Goal: Task Accomplishment & Management: Use online tool/utility

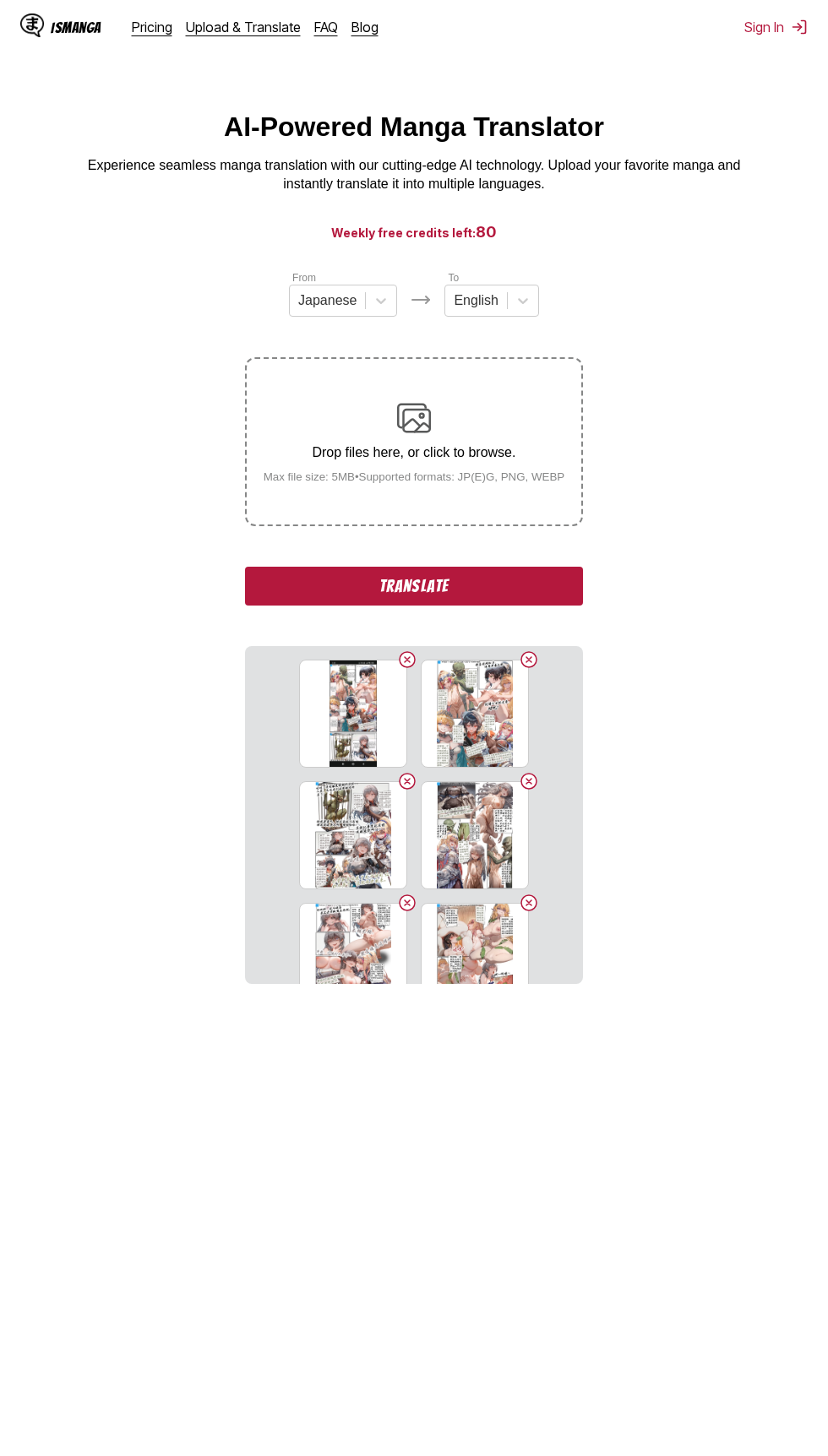
click at [558, 586] on button "Translate" at bounding box center [414, 585] width 338 height 38
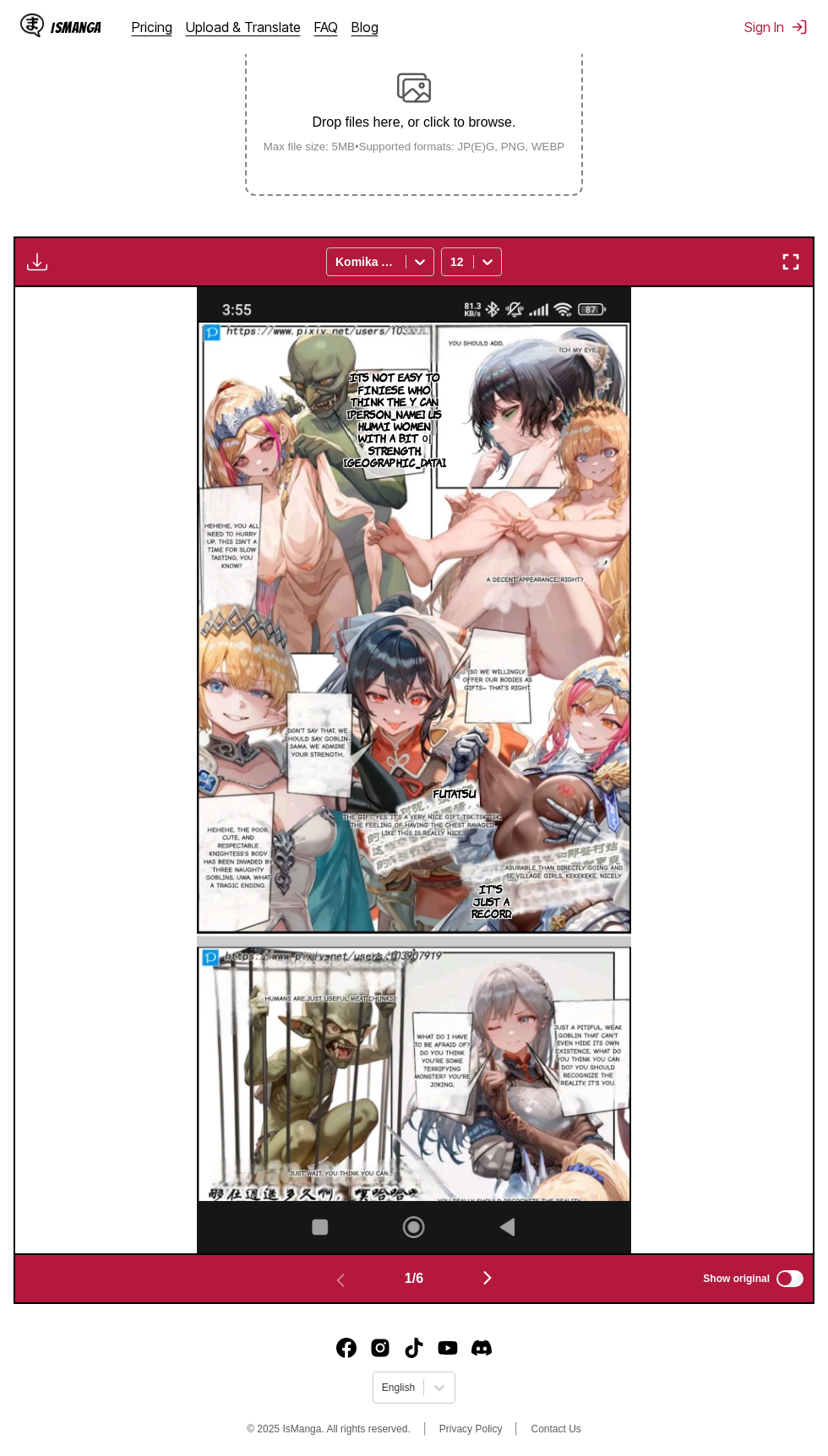
scroll to position [336, 0]
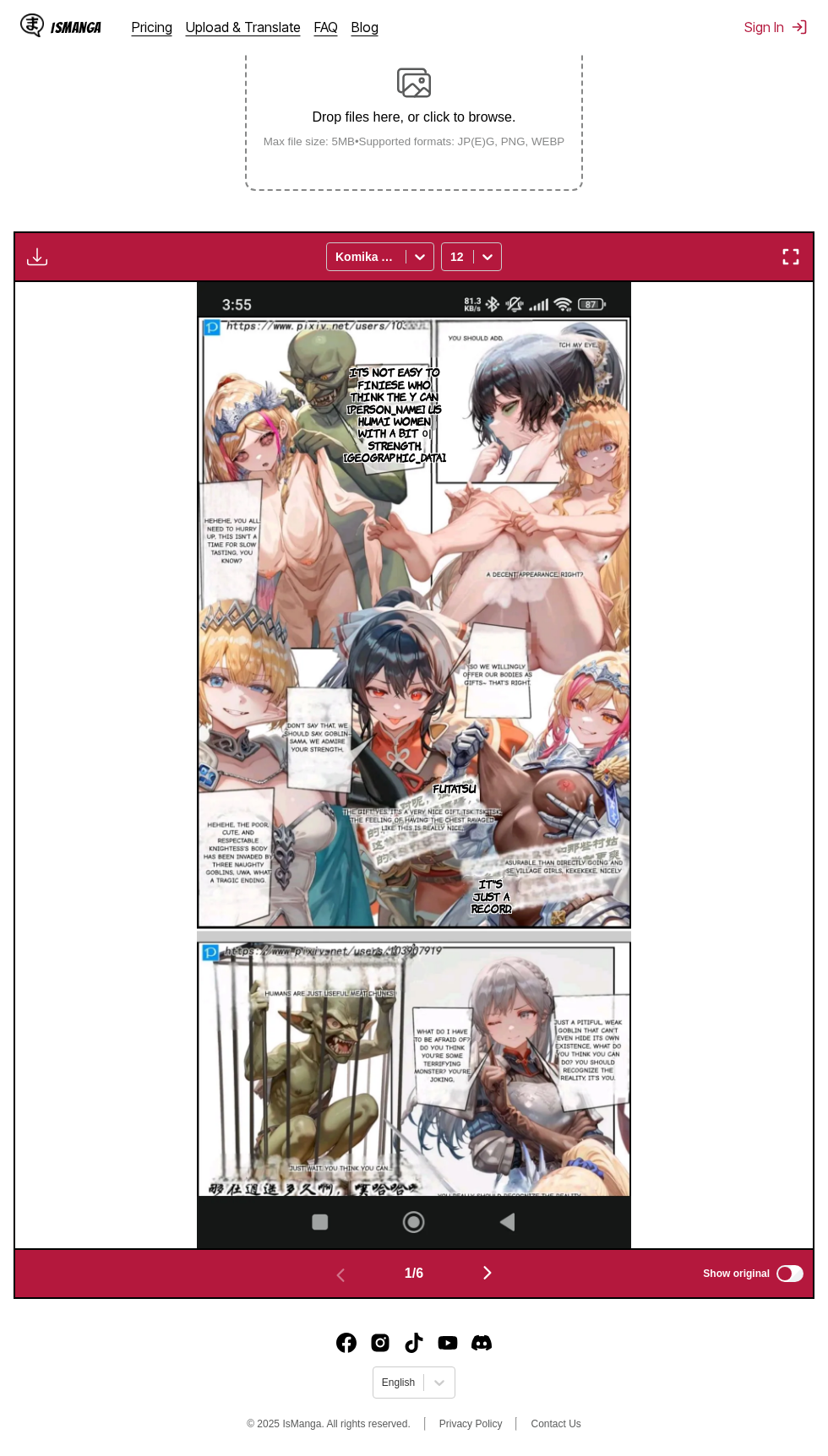
click at [482, 1265] on img "button" at bounding box center [487, 1273] width 21 height 21
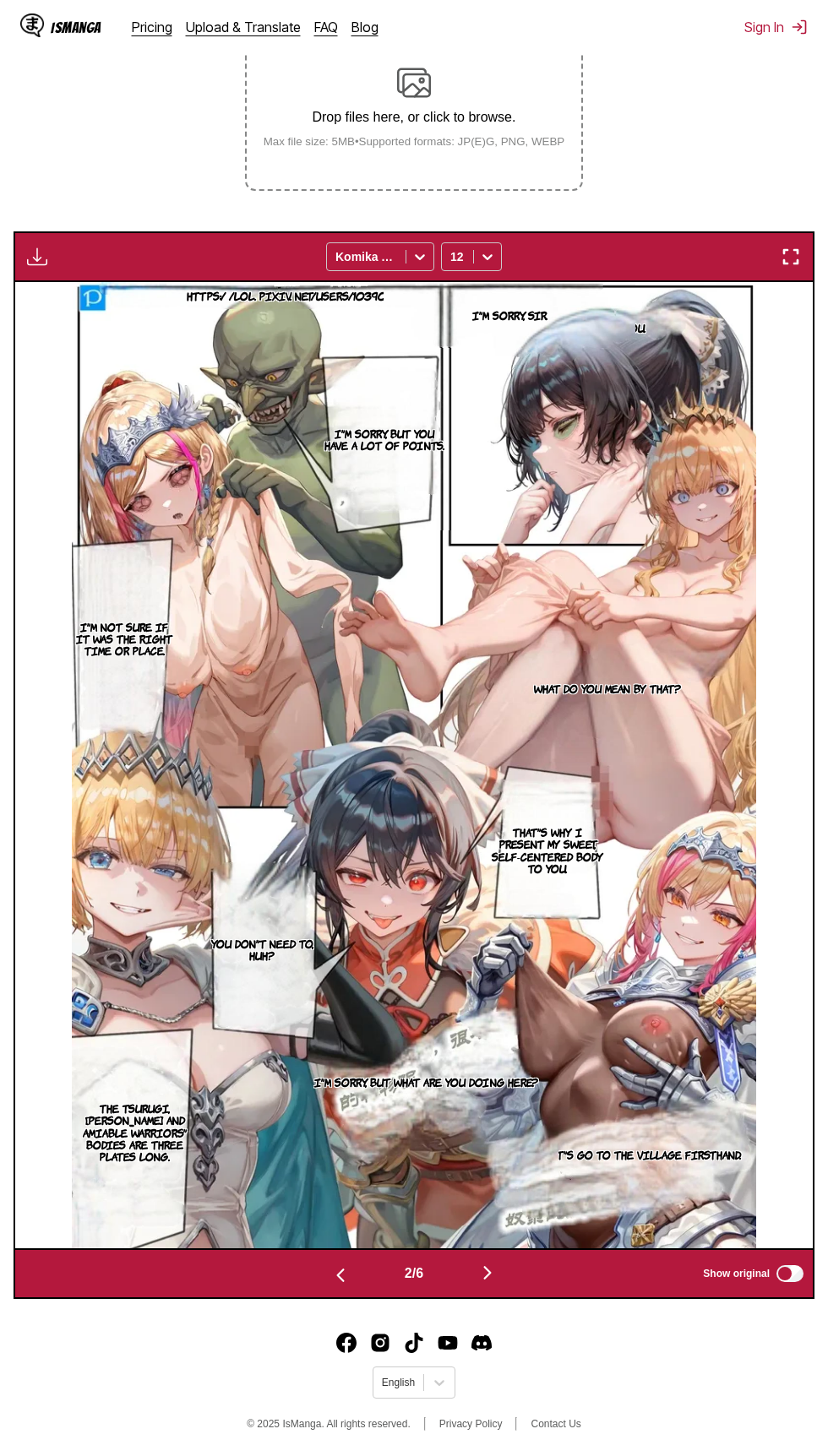
click at [790, 262] on img "button" at bounding box center [790, 257] width 21 height 21
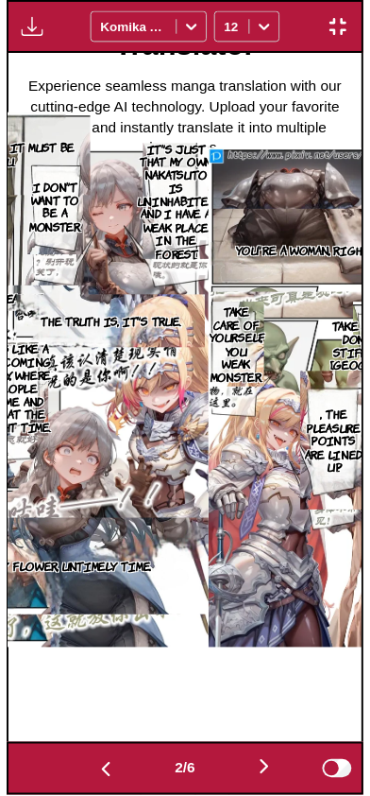
scroll to position [0, 368]
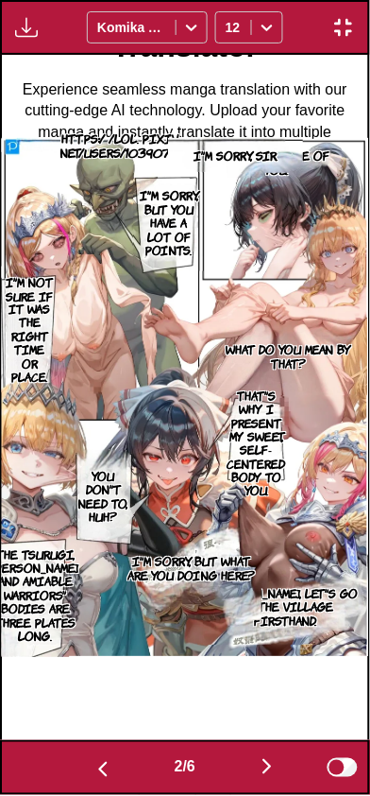
click at [252, 779] on button "button" at bounding box center [267, 768] width 113 height 27
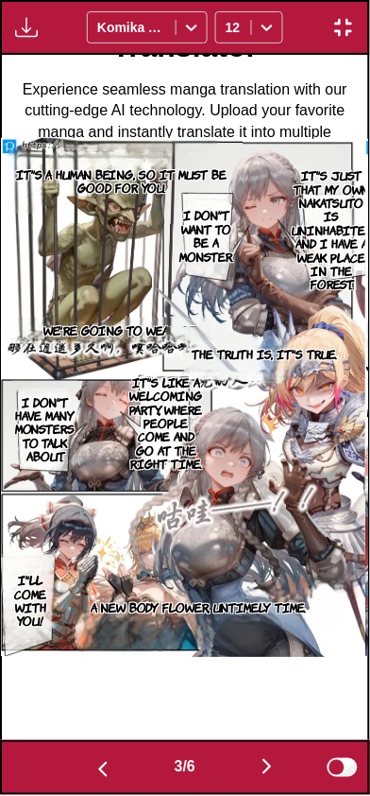
click at [263, 775] on img "button" at bounding box center [267, 767] width 23 height 23
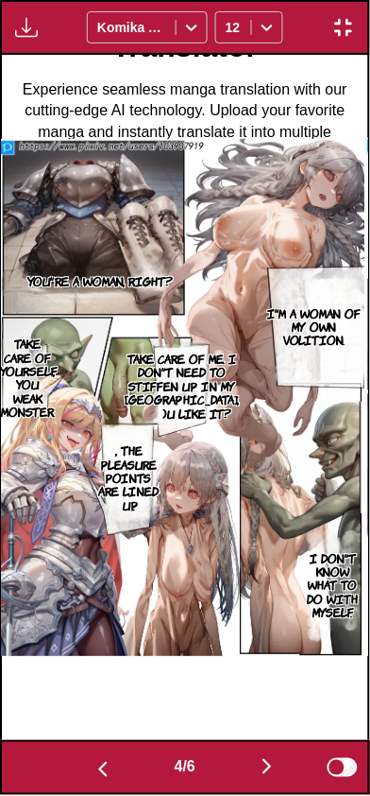
click at [265, 775] on img "button" at bounding box center [267, 767] width 23 height 23
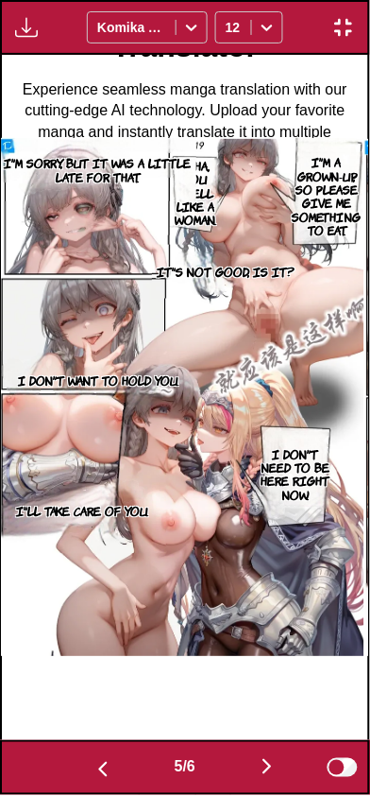
click at [251, 778] on button "button" at bounding box center [267, 768] width 113 height 27
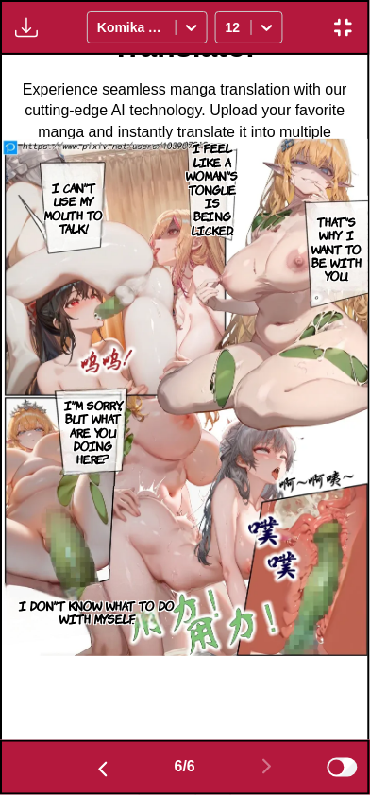
click at [349, 30] on img "button" at bounding box center [344, 27] width 23 height 23
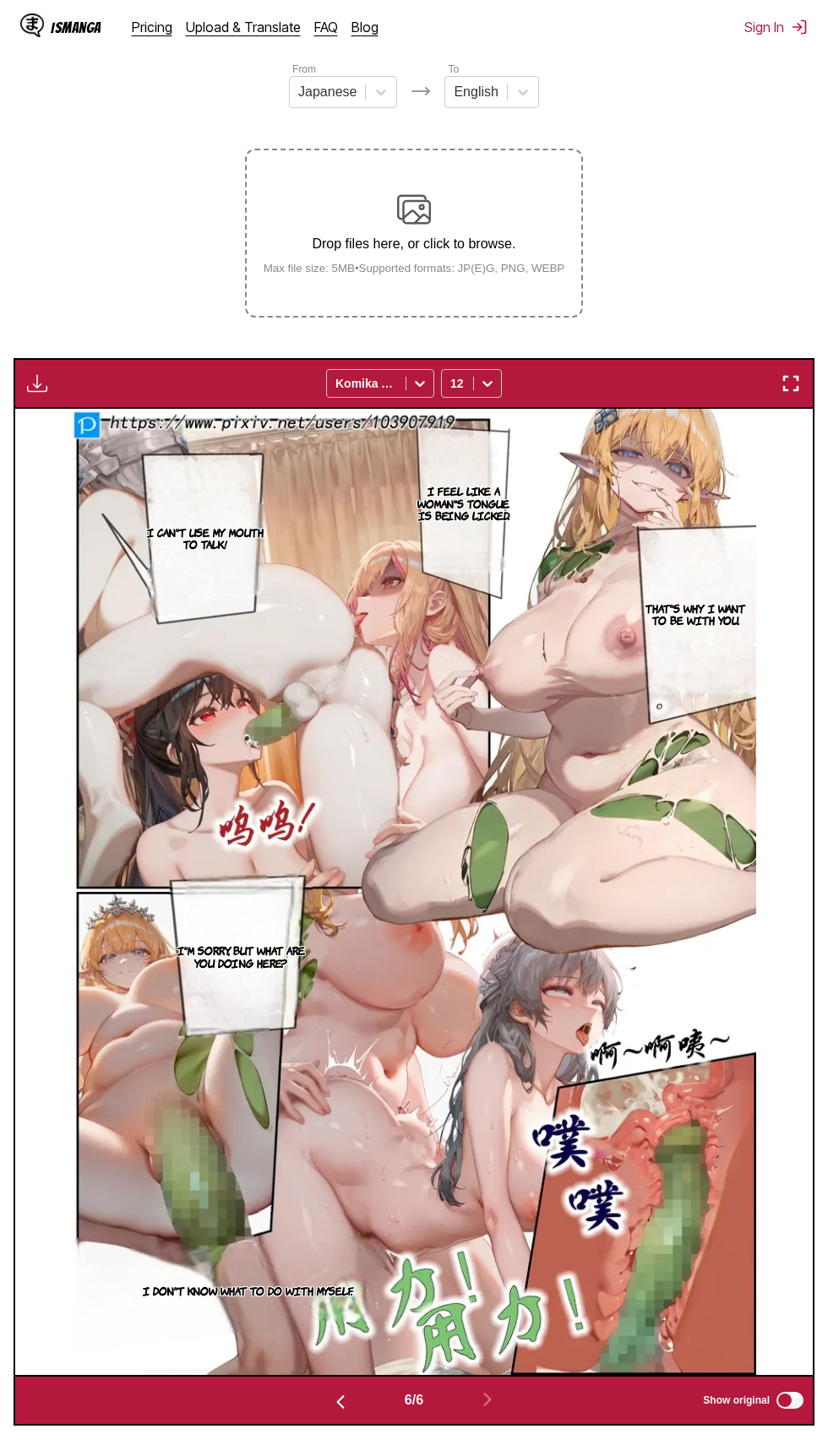
scroll to position [0, 0]
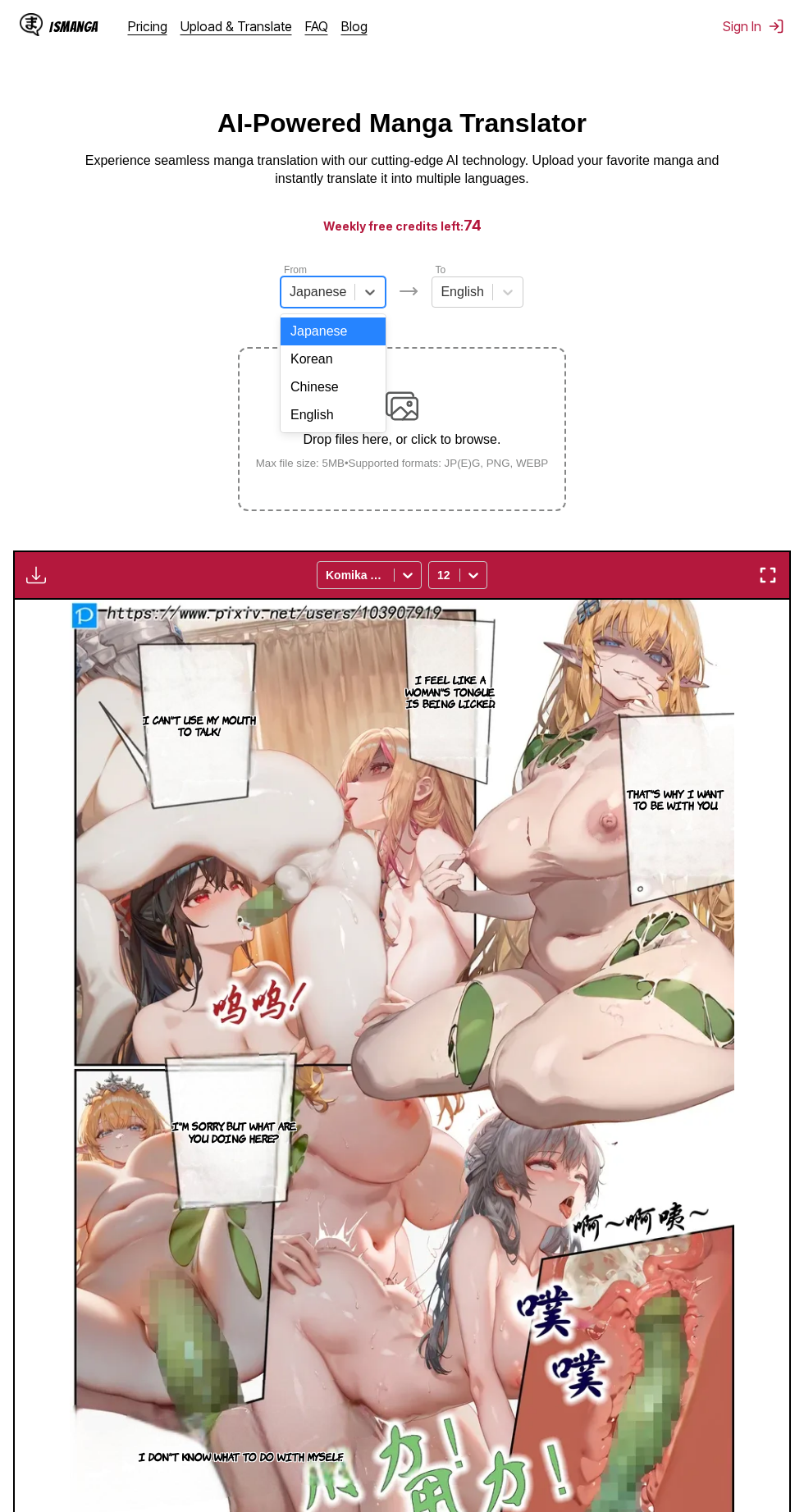
click at [360, 377] on div "Chinese" at bounding box center [333, 387] width 105 height 28
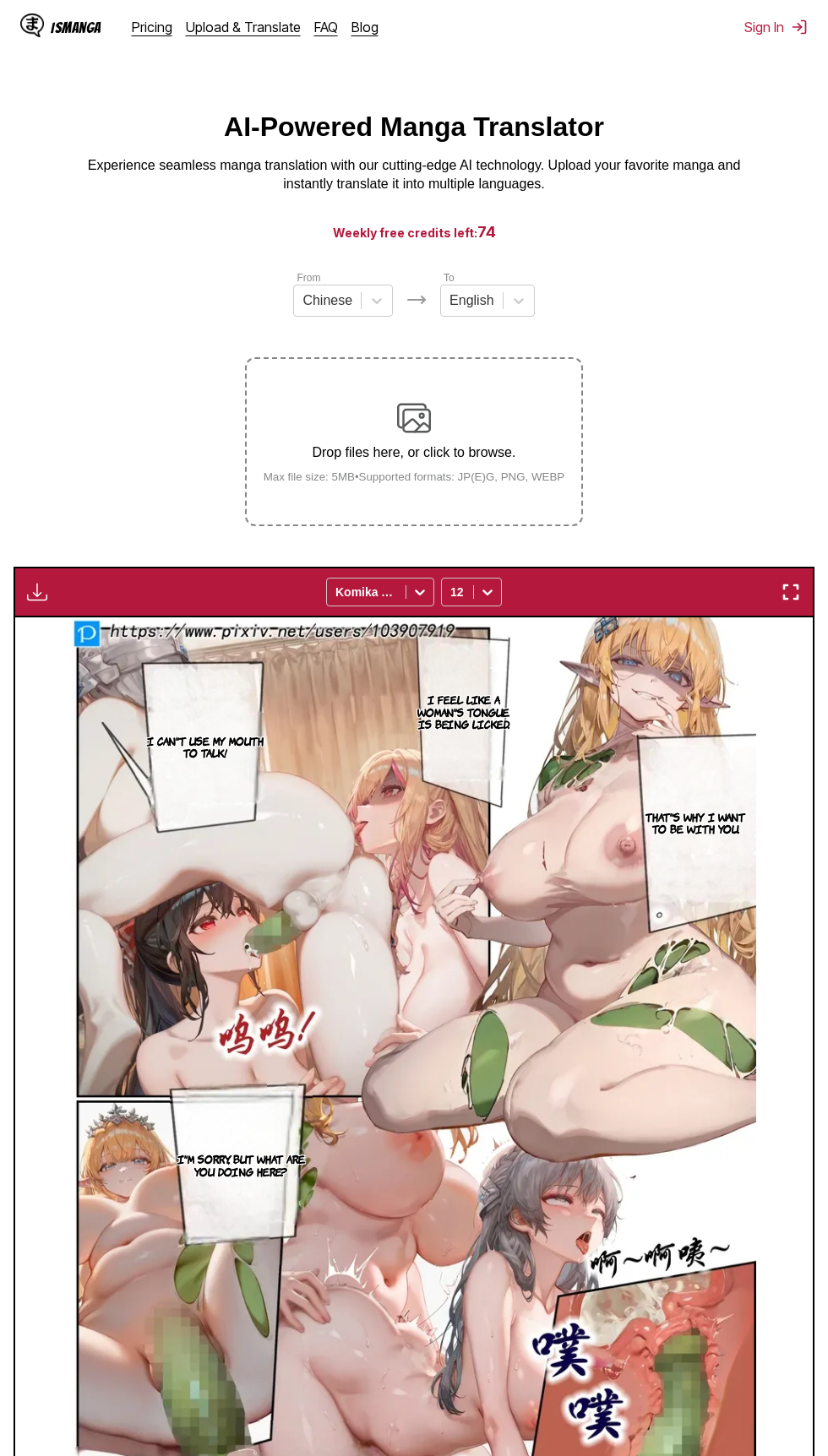
click at [477, 438] on div "Drop files here, or click to browse. Max file size: 5MB • Supported formats: JP…" at bounding box center [415, 442] width 329 height 82
click at [0, 0] on input "Drop files here, or click to browse. Max file size: 5MB • Supported formats: JP…" at bounding box center [0, 0] width 0 height 0
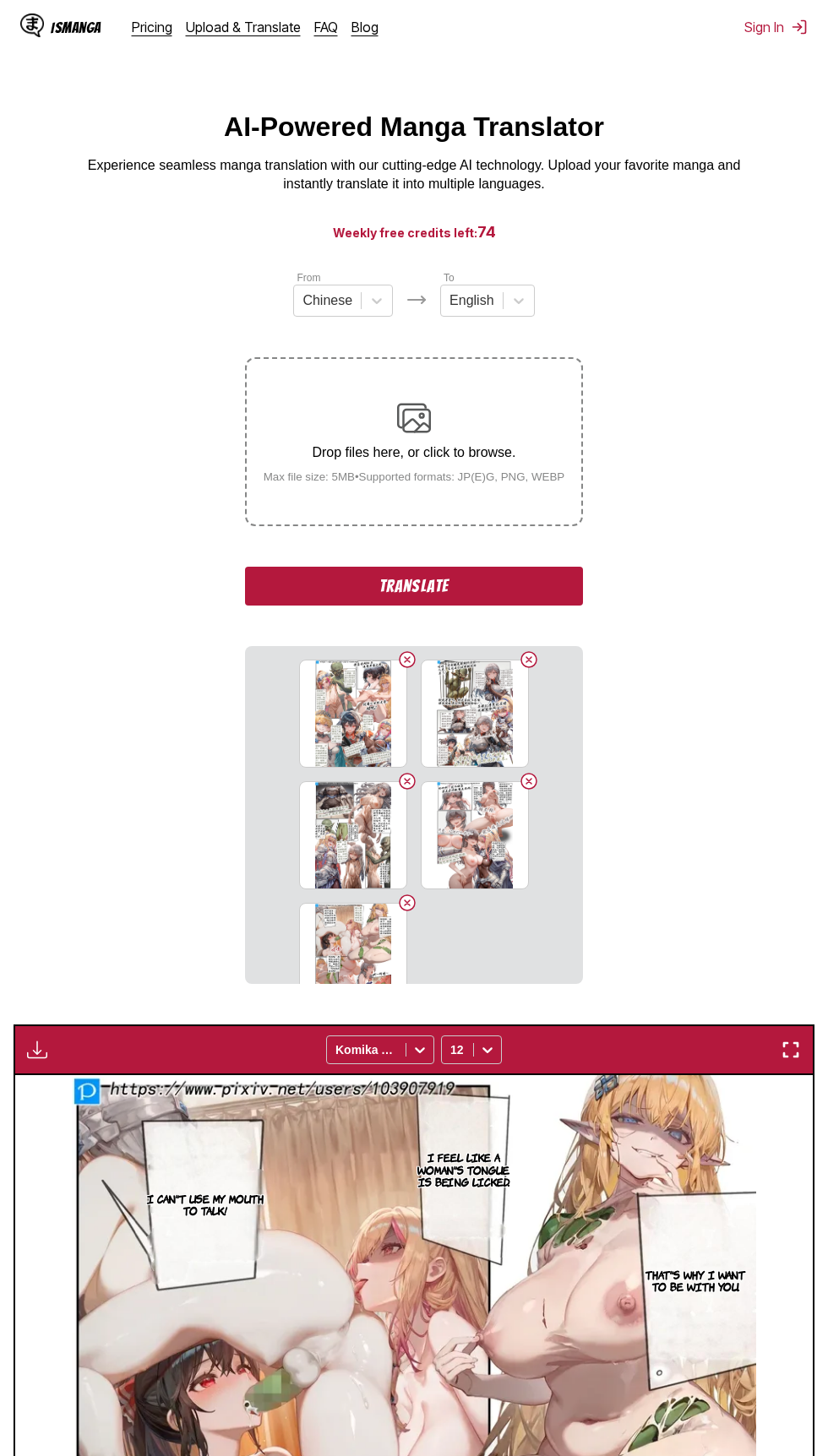
click at [528, 602] on button "Translate" at bounding box center [414, 585] width 338 height 38
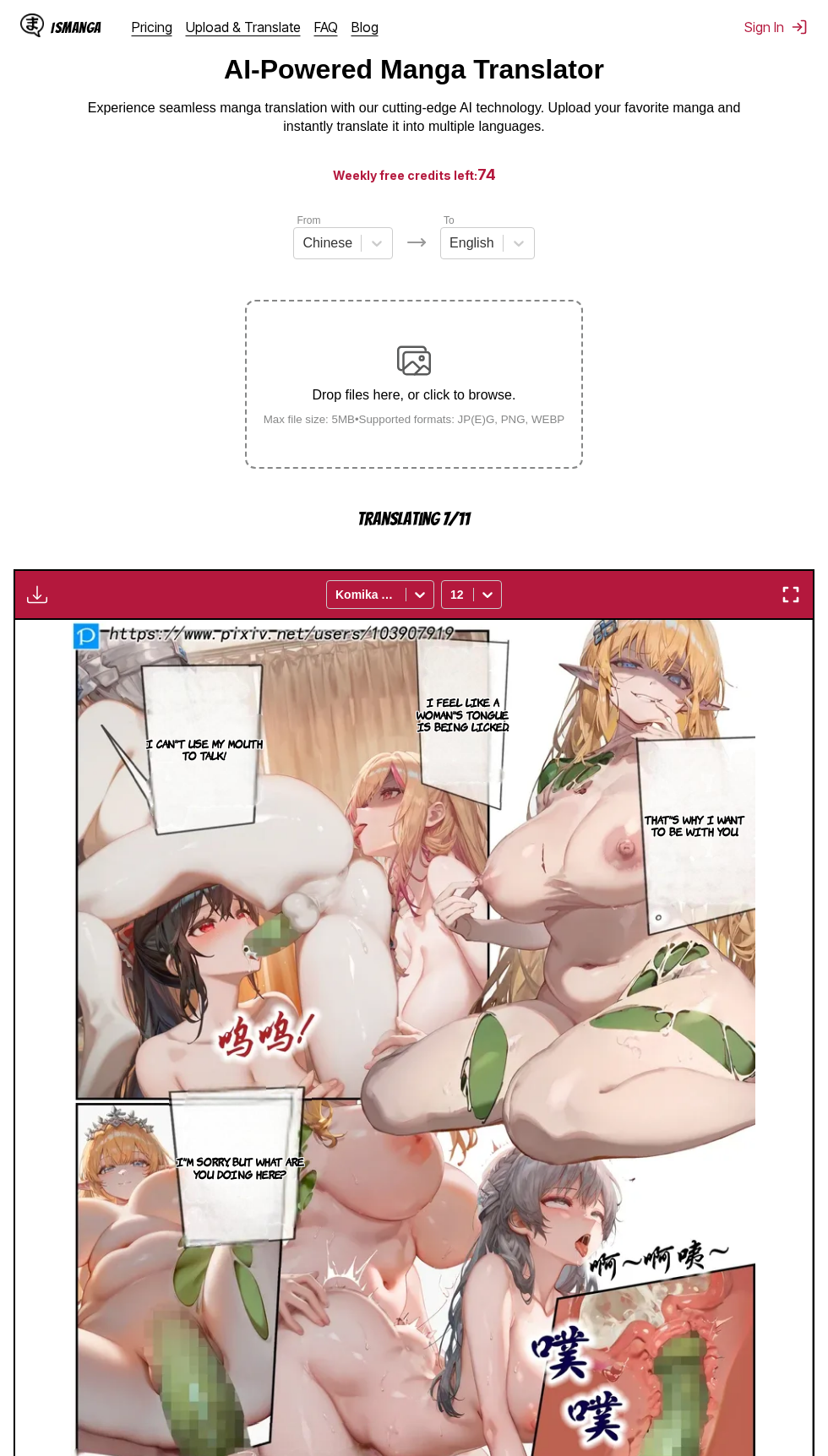
scroll to position [177, 0]
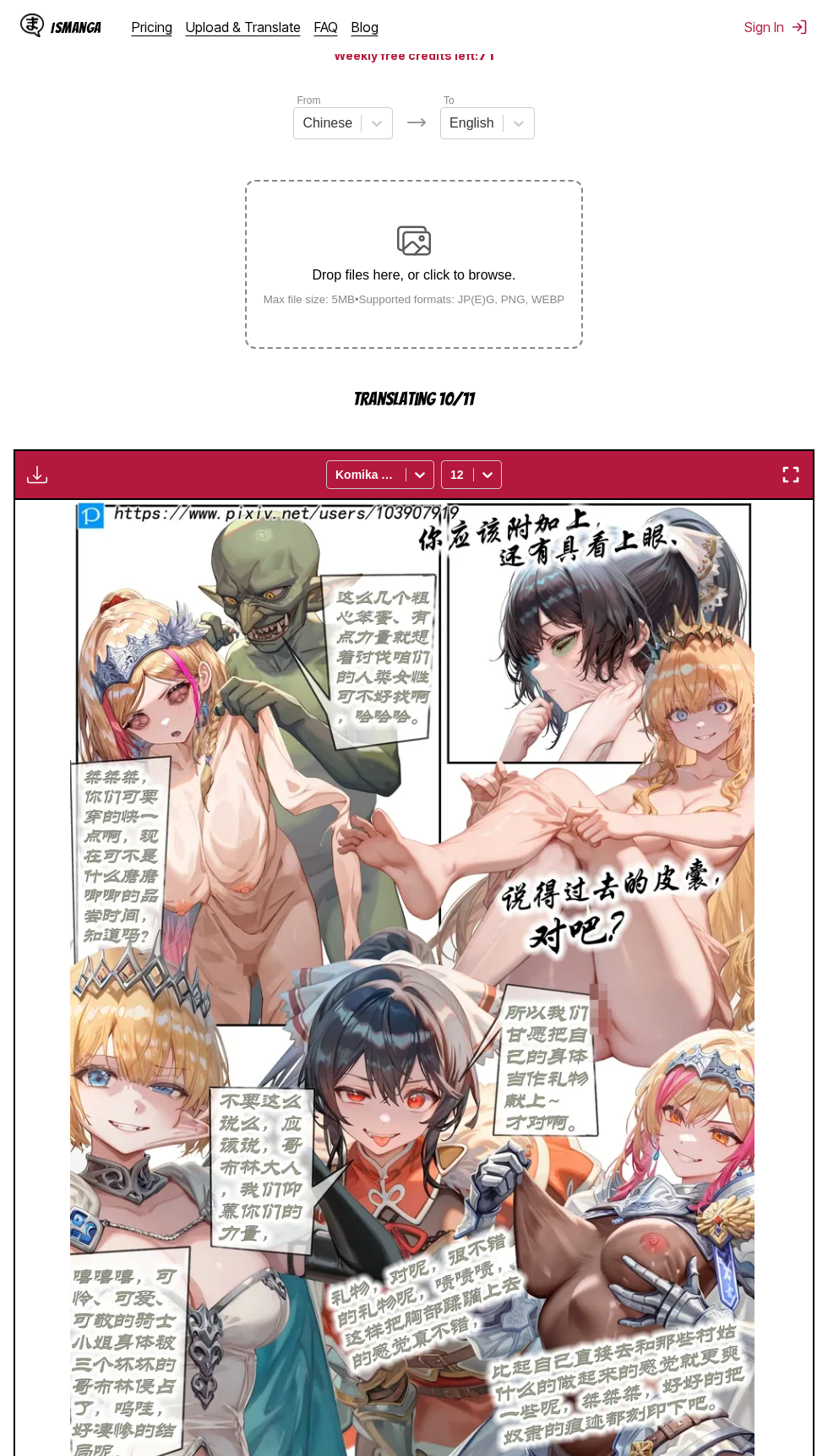
scroll to position [296, 0]
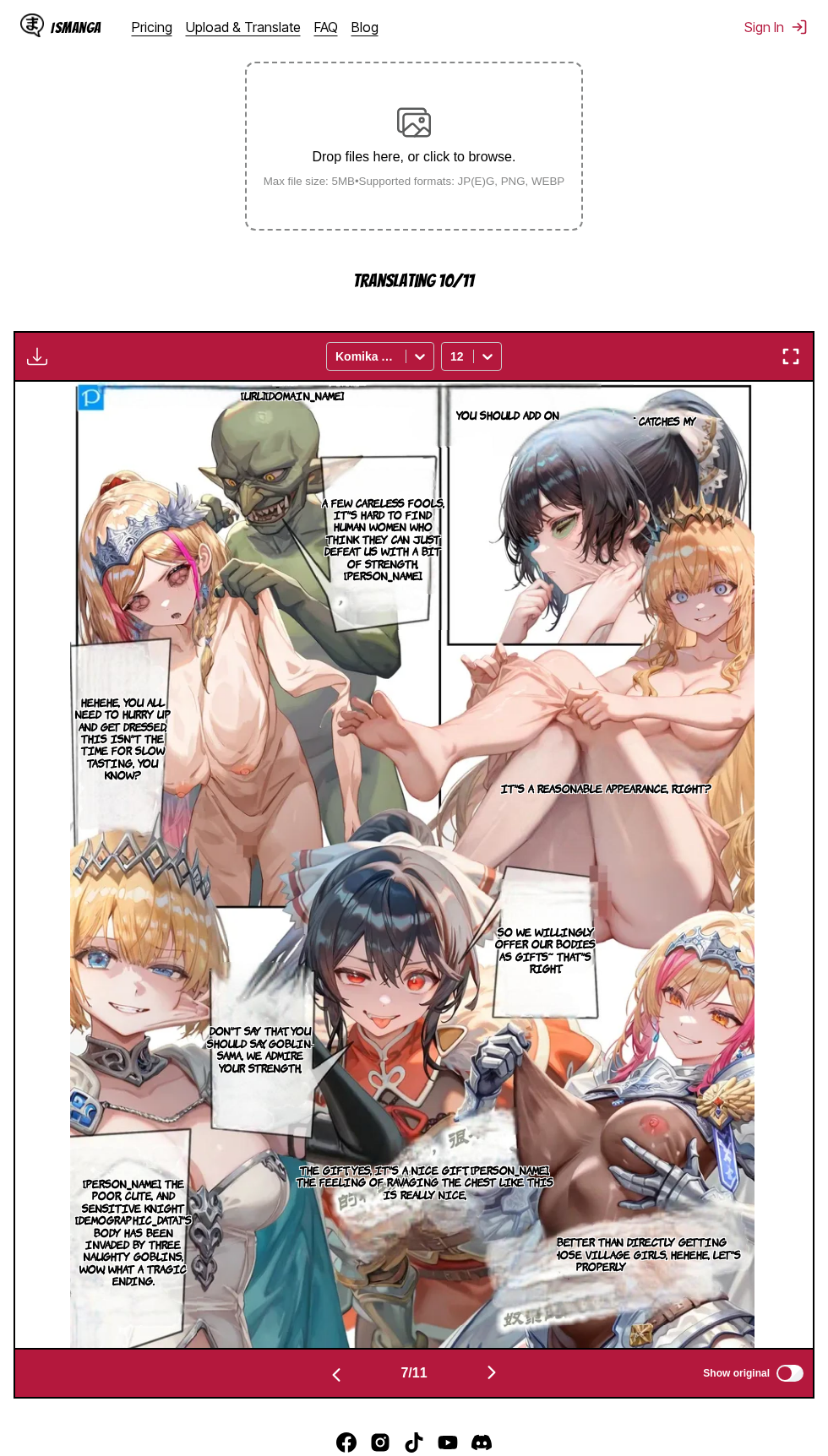
click at [797, 358] on img "button" at bounding box center [790, 356] width 21 height 21
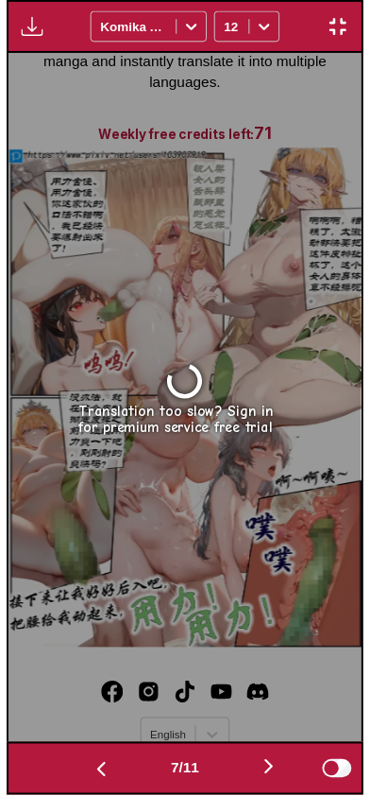
scroll to position [0, 2205]
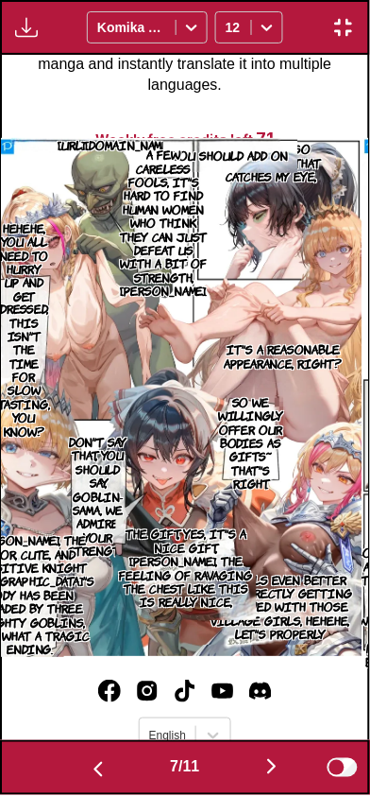
click at [271, 760] on img "button" at bounding box center [272, 767] width 23 height 23
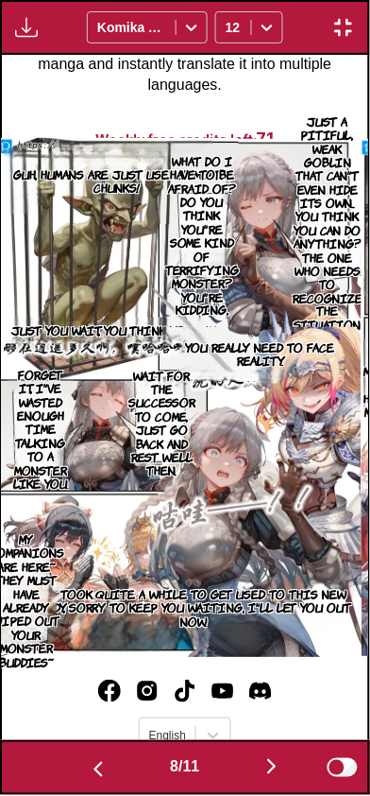
click at [263, 760] on button "button" at bounding box center [271, 768] width 113 height 27
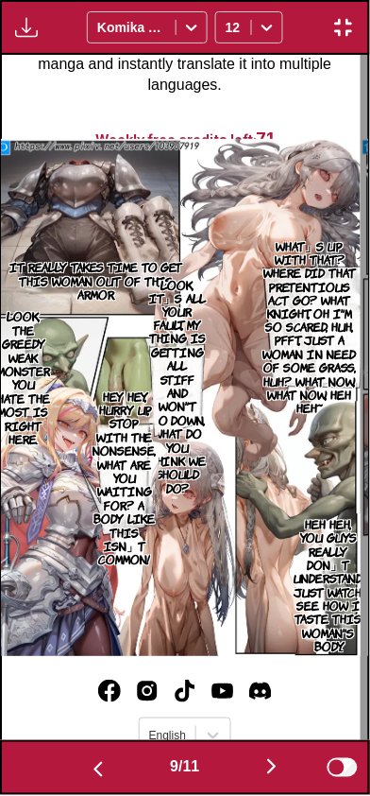
click at [261, 763] on button "button" at bounding box center [271, 768] width 113 height 27
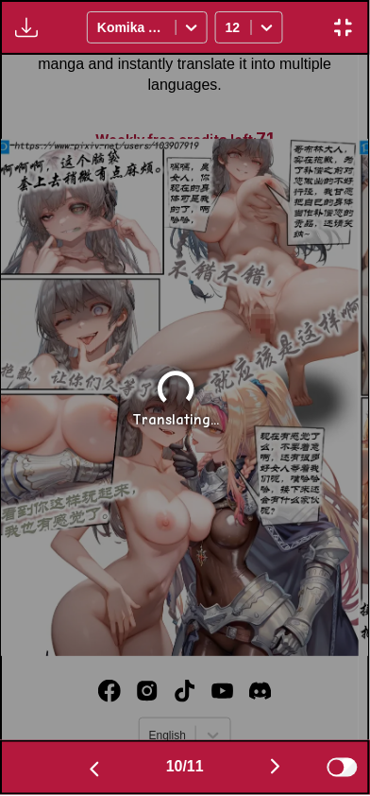
click at [98, 755] on button "button" at bounding box center [94, 768] width 113 height 27
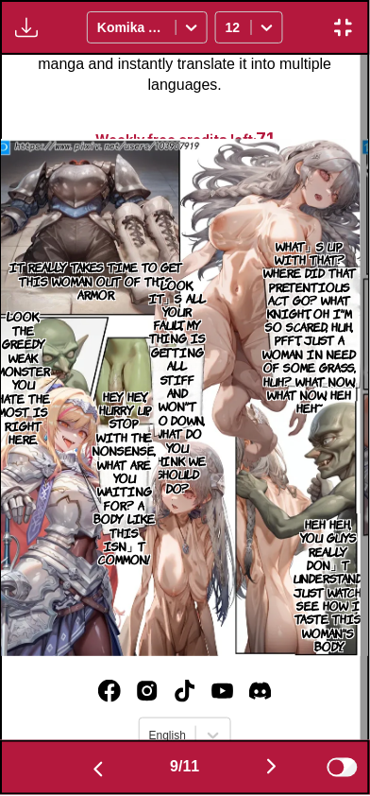
click at [93, 755] on button "button" at bounding box center [98, 768] width 113 height 27
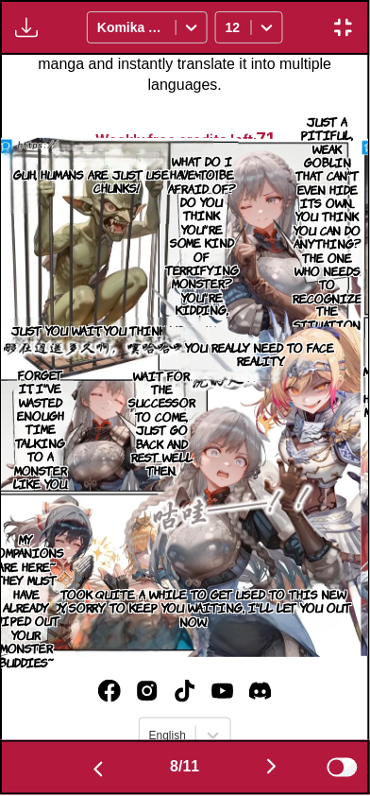
click at [96, 759] on img "button" at bounding box center [98, 770] width 23 height 23
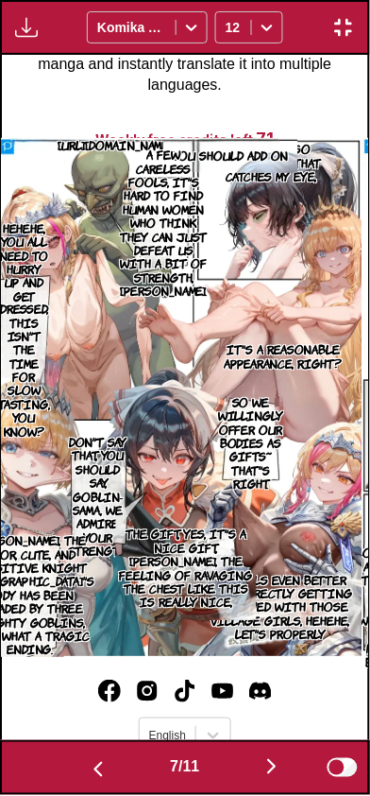
click at [99, 762] on img "button" at bounding box center [98, 770] width 23 height 23
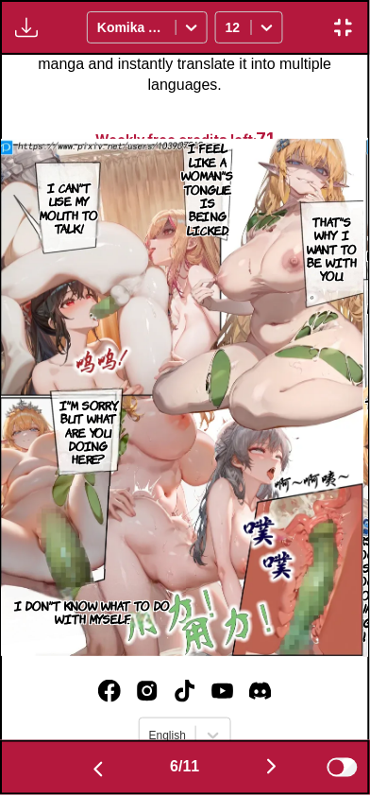
click at [278, 756] on img "button" at bounding box center [272, 767] width 23 height 23
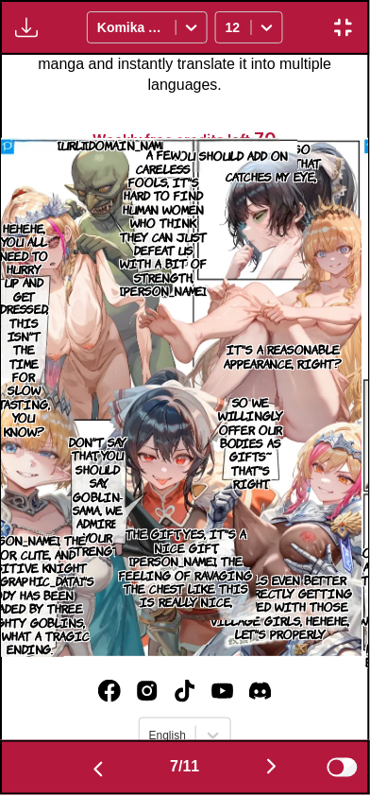
click at [274, 759] on img "button" at bounding box center [272, 767] width 23 height 23
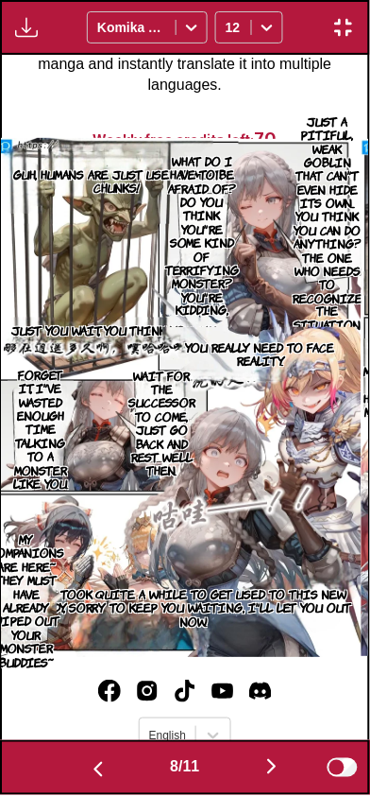
click at [276, 760] on img "button" at bounding box center [272, 767] width 23 height 23
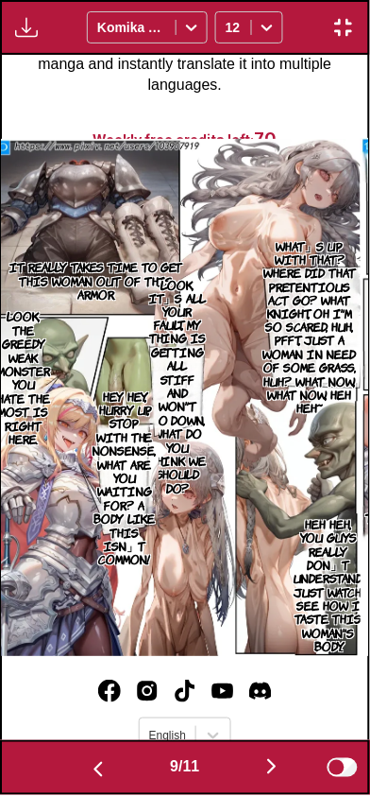
click at [275, 761] on img "button" at bounding box center [272, 767] width 23 height 23
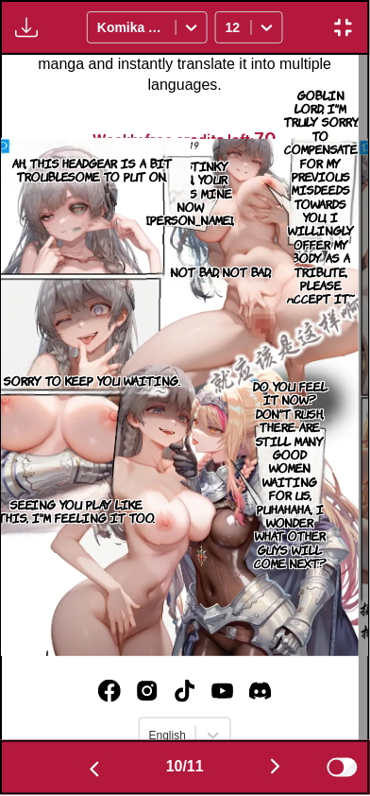
click at [276, 760] on img "button" at bounding box center [276, 767] width 23 height 23
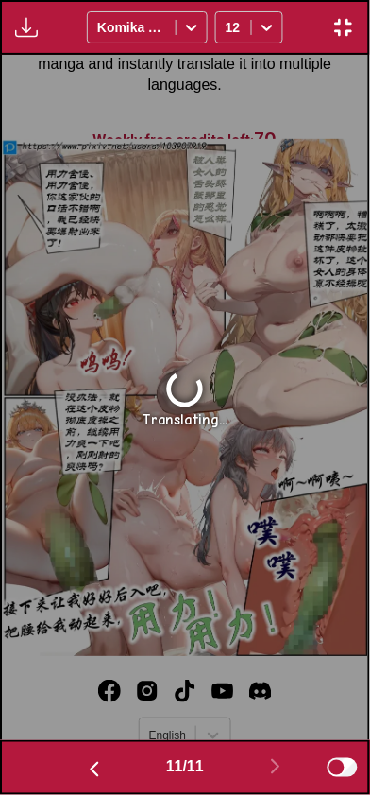
click at [109, 775] on button "button" at bounding box center [94, 768] width 113 height 27
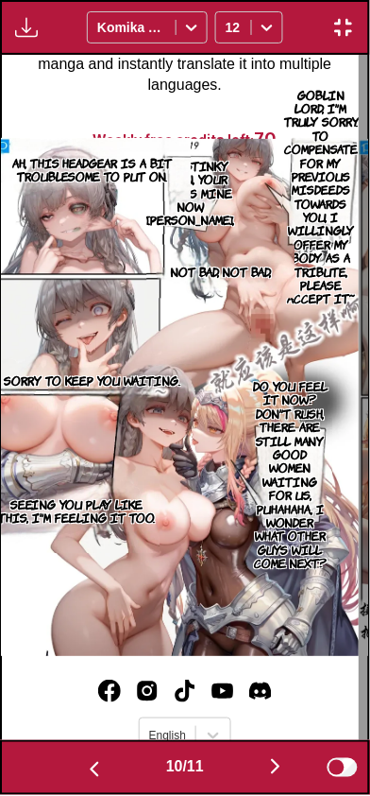
click at [280, 760] on img "button" at bounding box center [276, 767] width 23 height 23
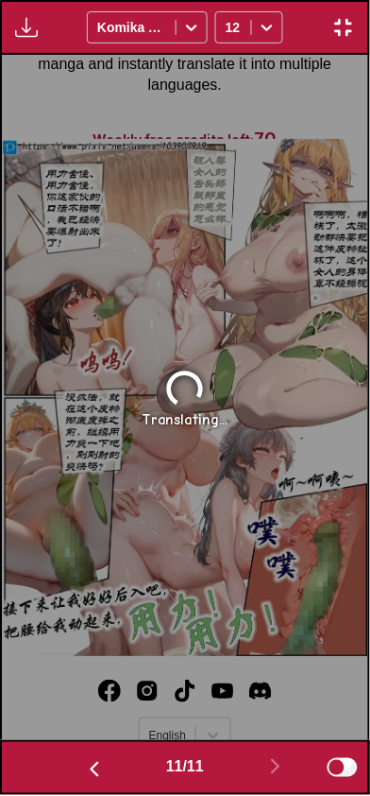
click at [96, 762] on img "button" at bounding box center [94, 770] width 23 height 23
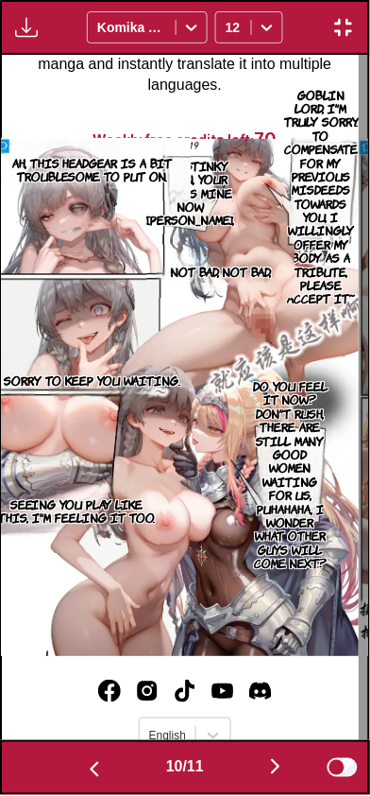
click at [343, 30] on img "button" at bounding box center [344, 27] width 23 height 23
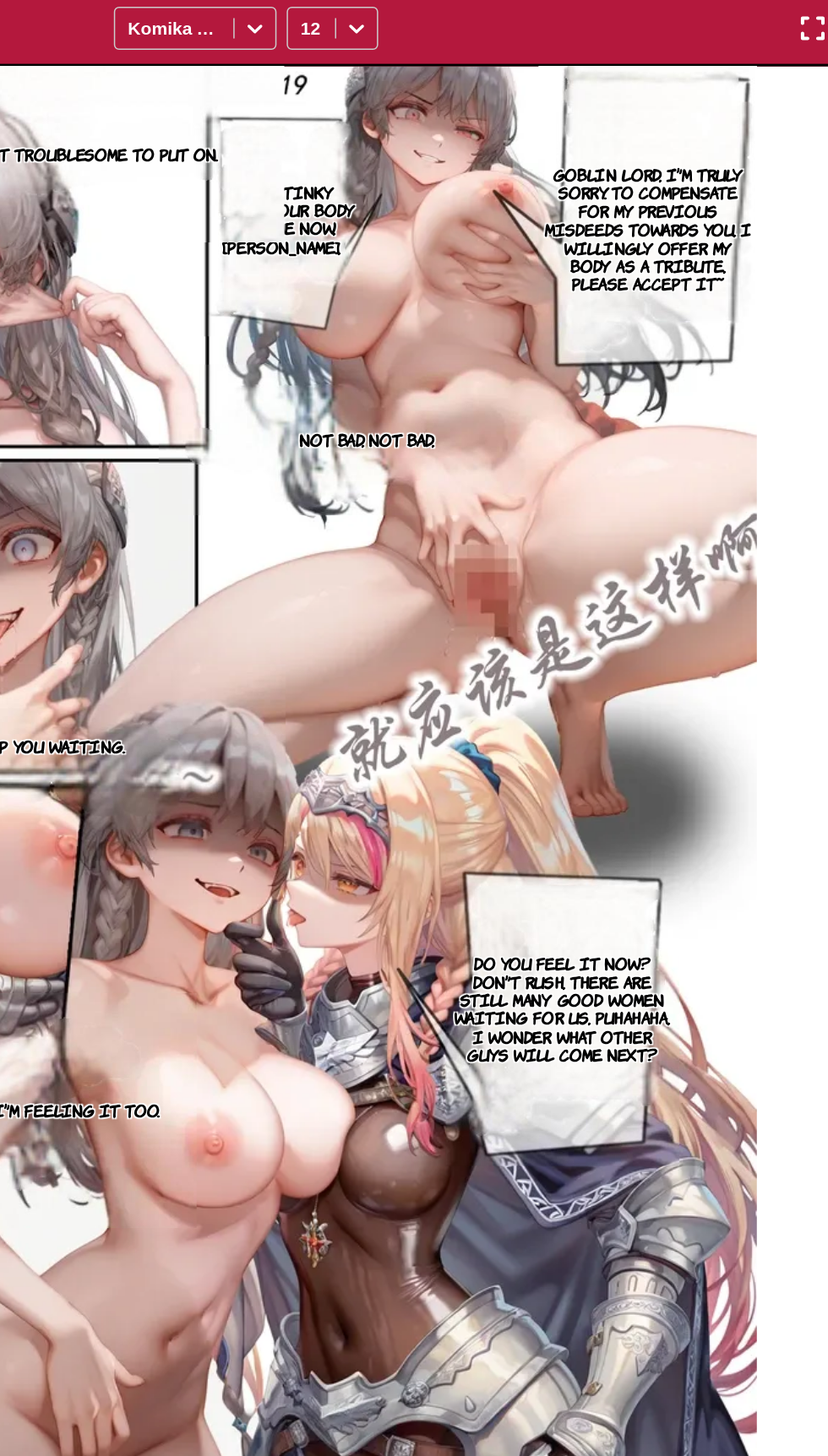
scroll to position [116, 0]
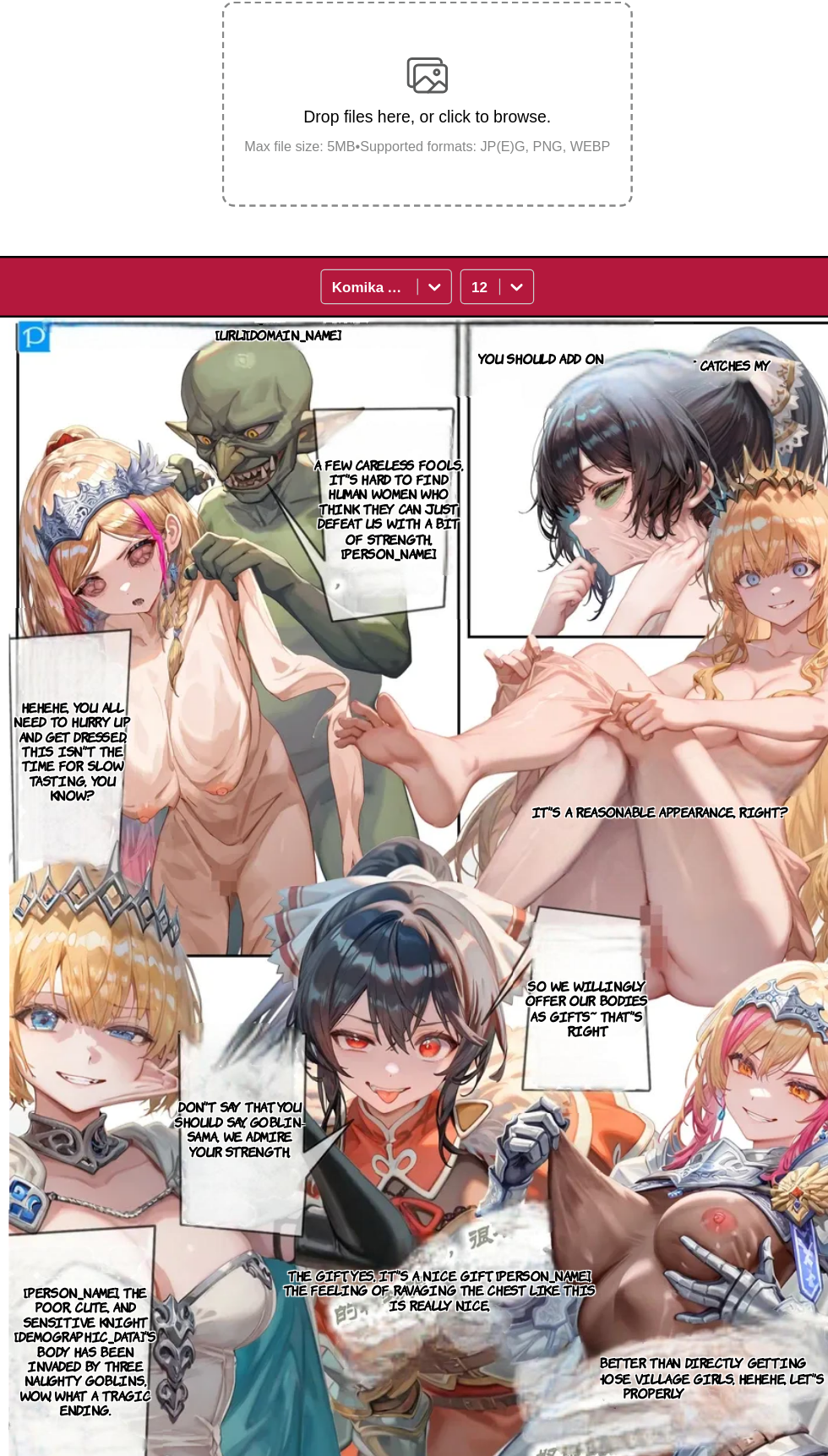
scroll to position [125, 0]
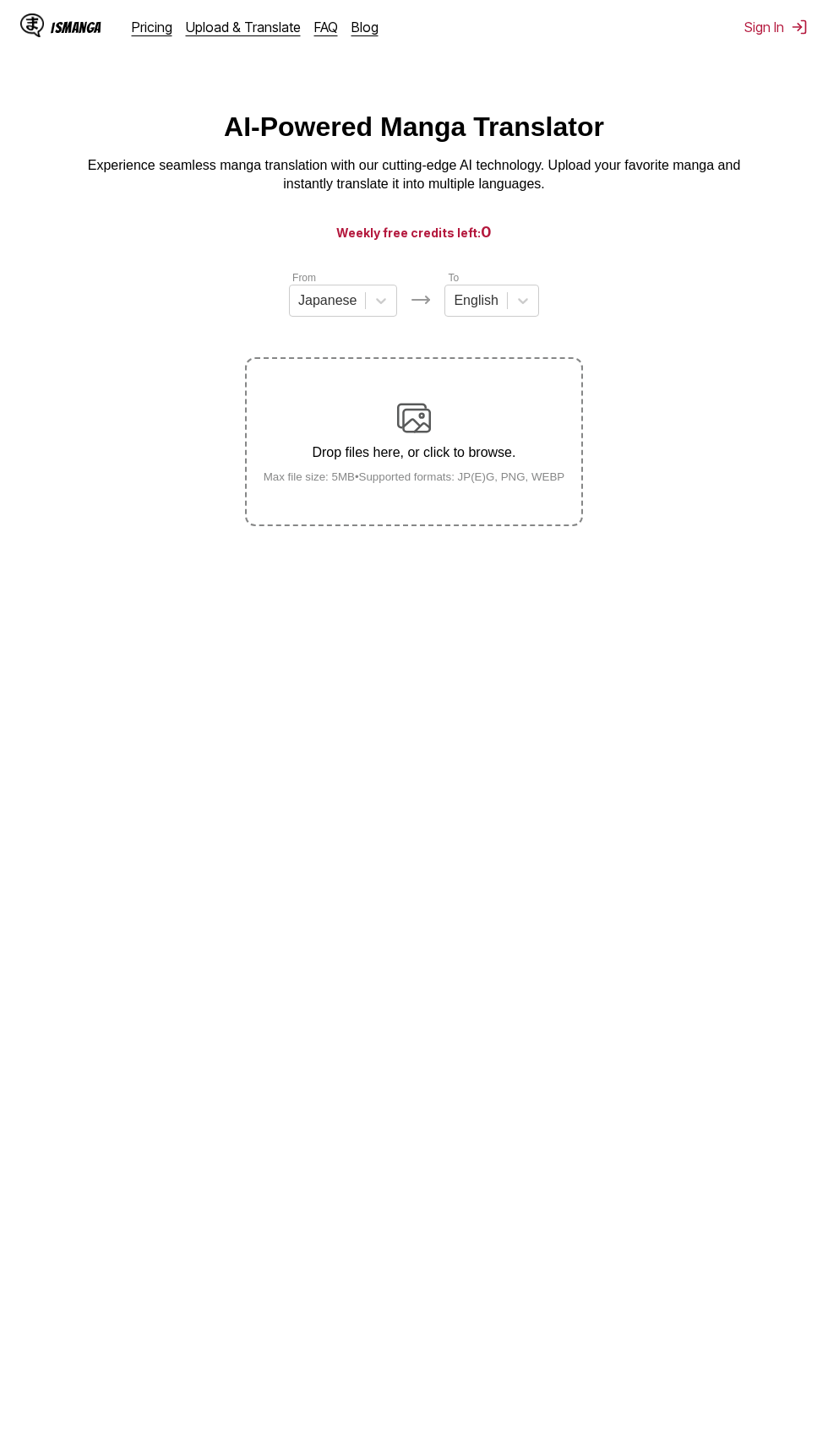
click at [467, 444] on div "Drop files here, or click to browse. Max file size: 5MB • Supported formats: JP…" at bounding box center [415, 442] width 329 height 82
click at [0, 0] on input "Drop files here, or click to browse. Max file size: 5MB • Supported formats: JP…" at bounding box center [0, 0] width 0 height 0
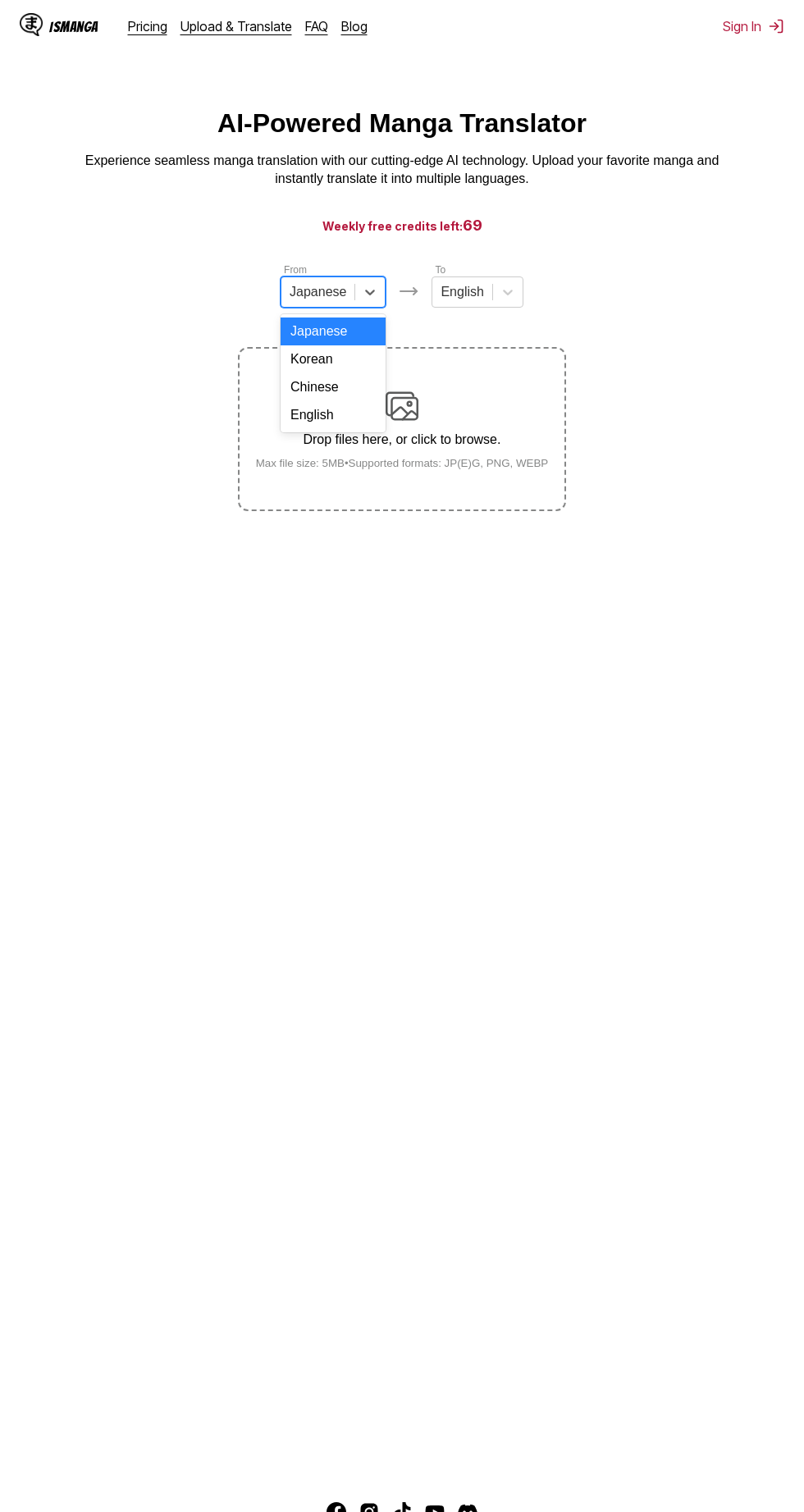
click at [358, 401] on div "Chinese" at bounding box center [333, 387] width 105 height 28
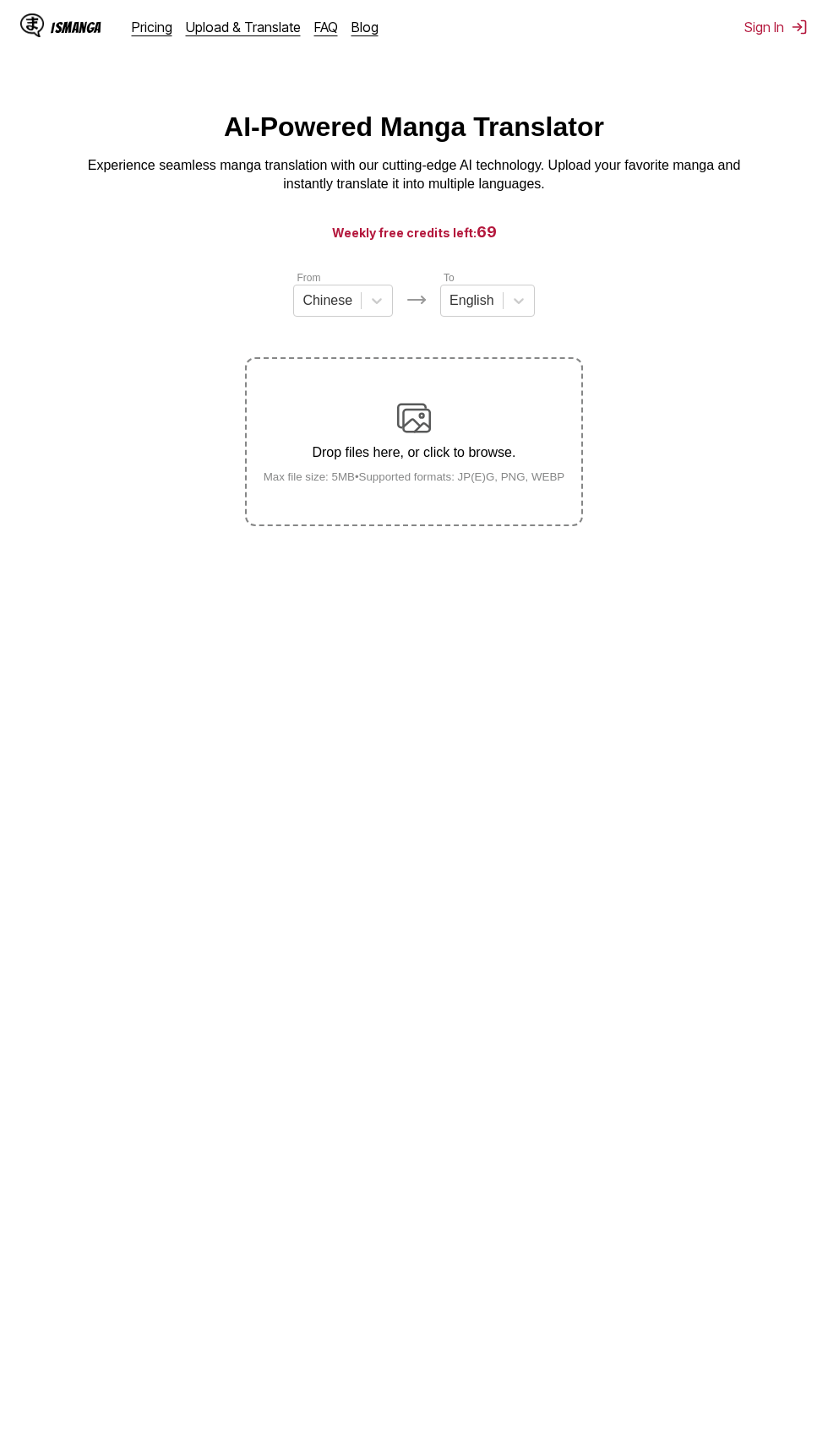
click at [457, 451] on p "Drop files here, or click to browse." at bounding box center [415, 452] width 329 height 15
click at [0, 0] on input "Drop files here, or click to browse. Max file size: 5MB • Supported formats: JP…" at bounding box center [0, 0] width 0 height 0
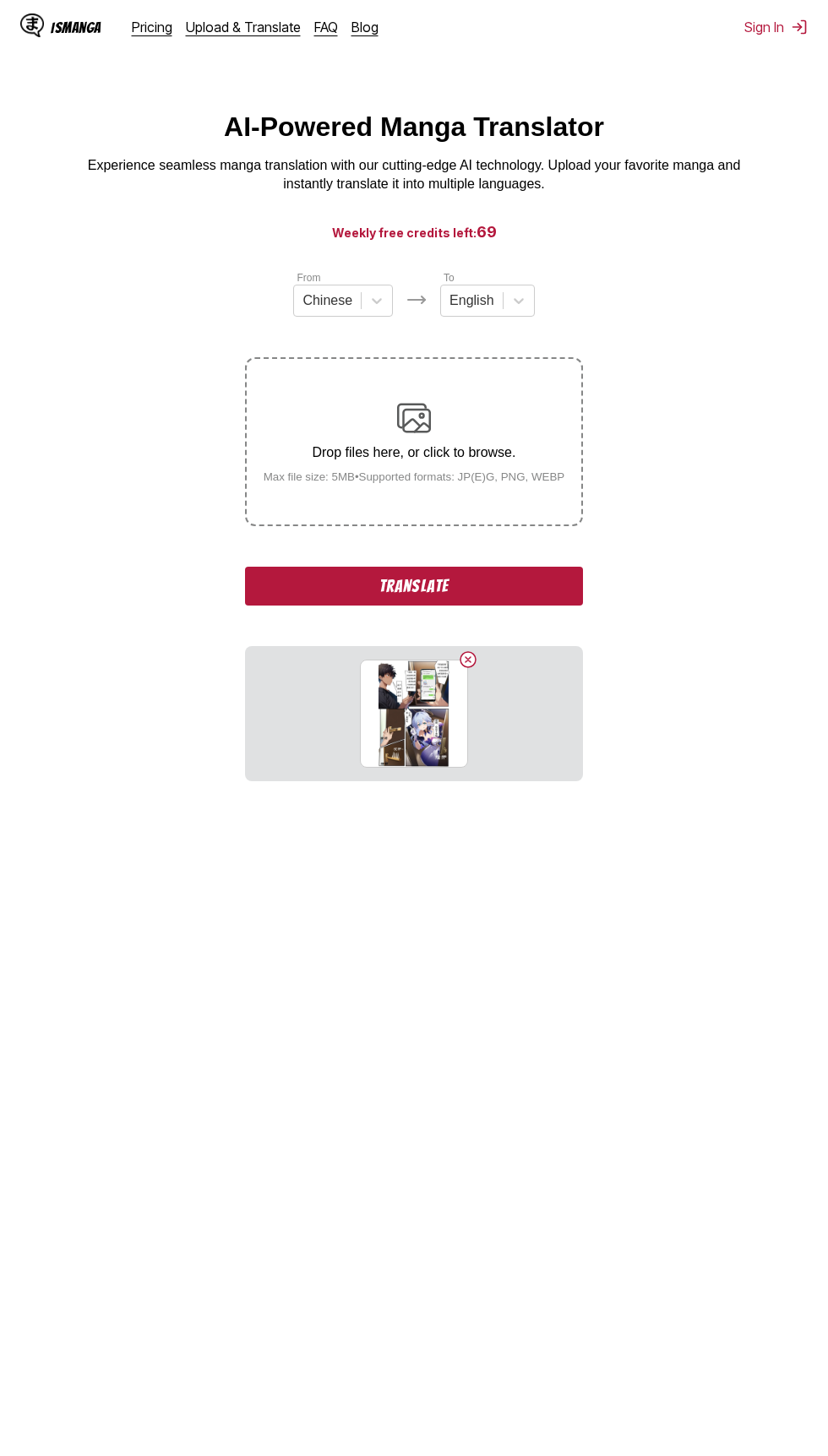
click at [544, 598] on button "Translate" at bounding box center [414, 585] width 338 height 38
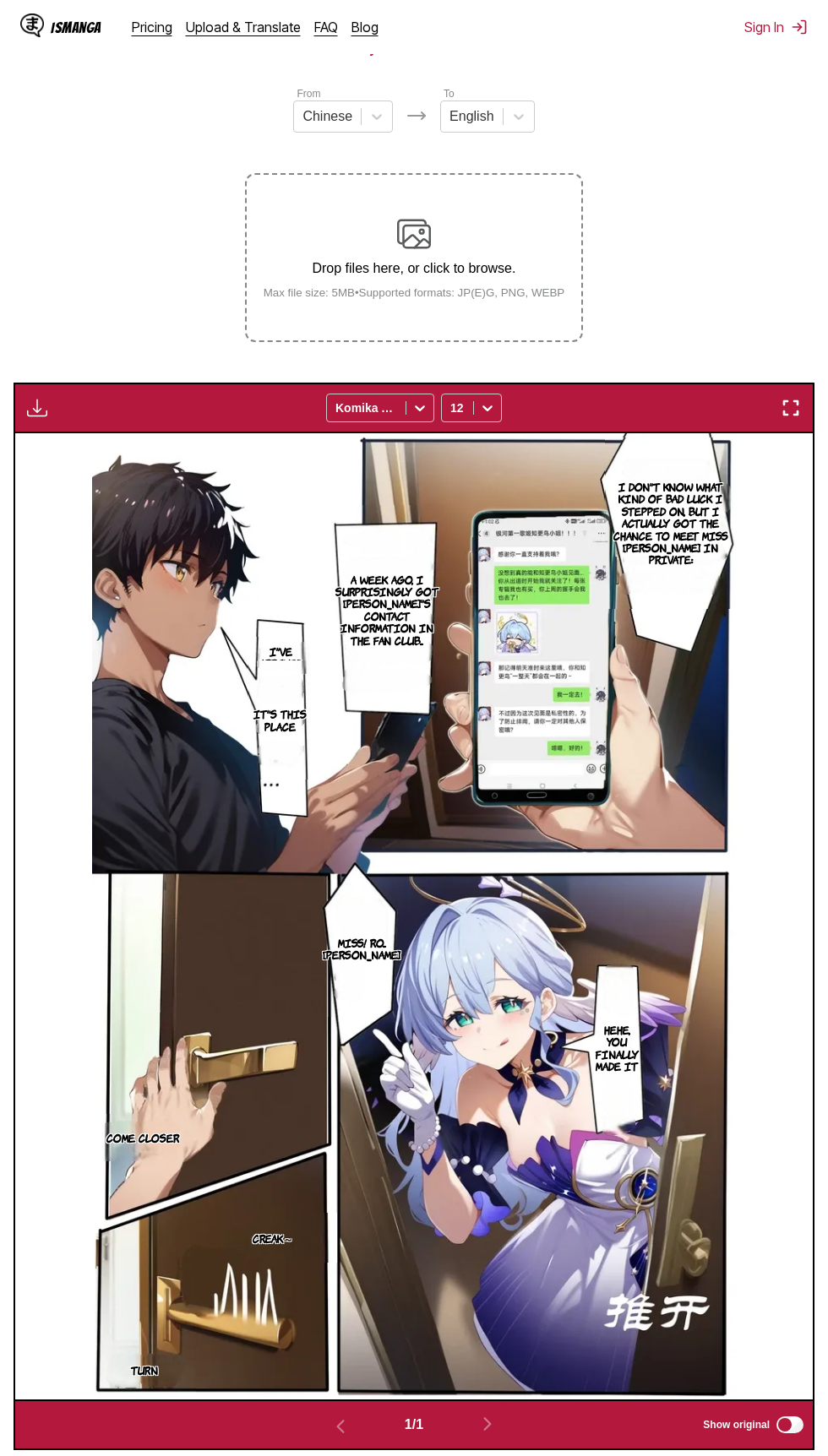
scroll to position [186, 0]
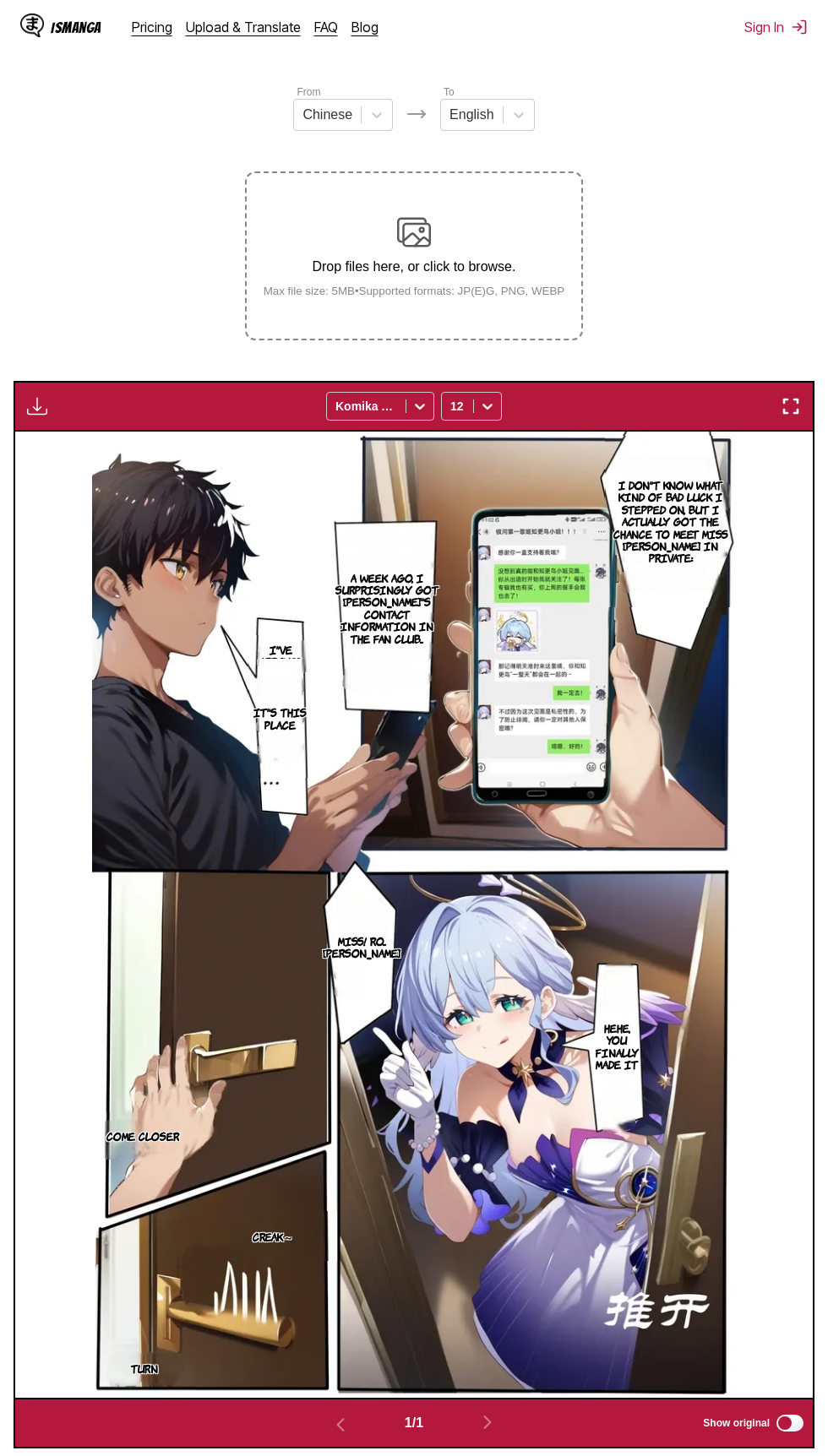
click at [470, 240] on div "Drop files here, or click to browse. Max file size: 5MB • Supported formats: JP…" at bounding box center [415, 257] width 329 height 82
click at [0, 0] on input "Drop files here, or click to browse. Max file size: 5MB • Supported formats: JP…" at bounding box center [0, 0] width 0 height 0
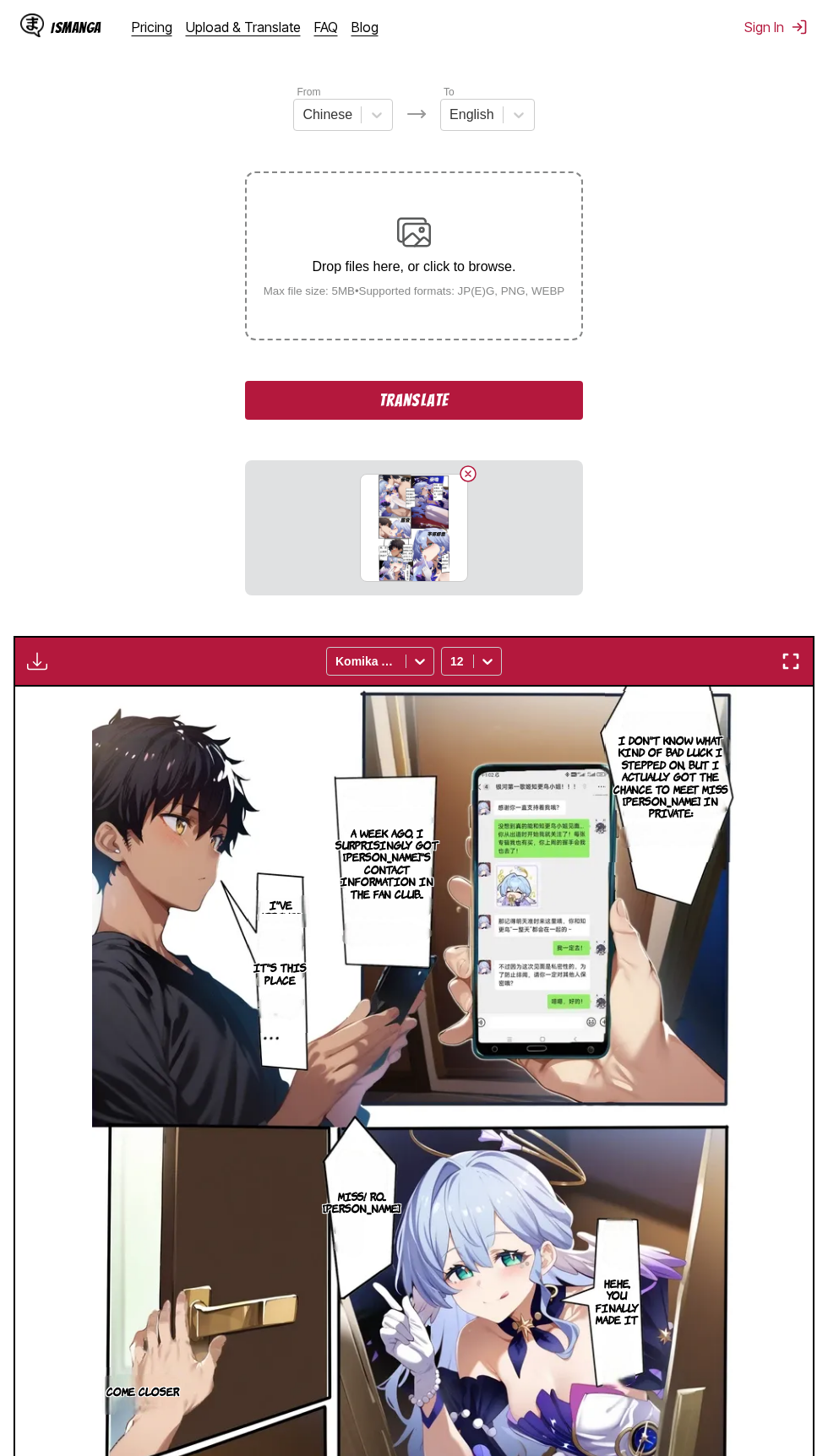
click at [551, 419] on button "Translate" at bounding box center [414, 400] width 338 height 38
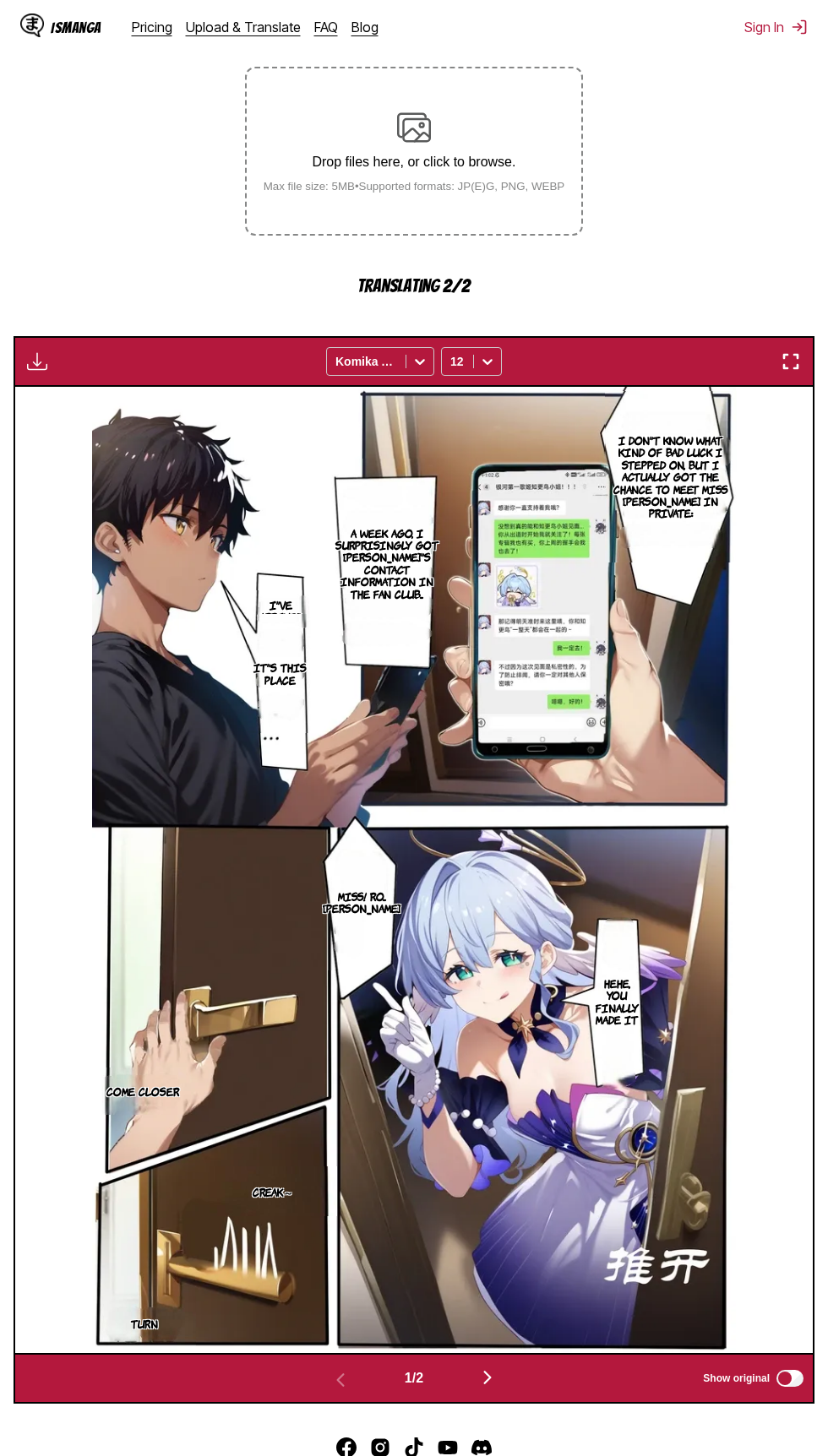
scroll to position [396, 0]
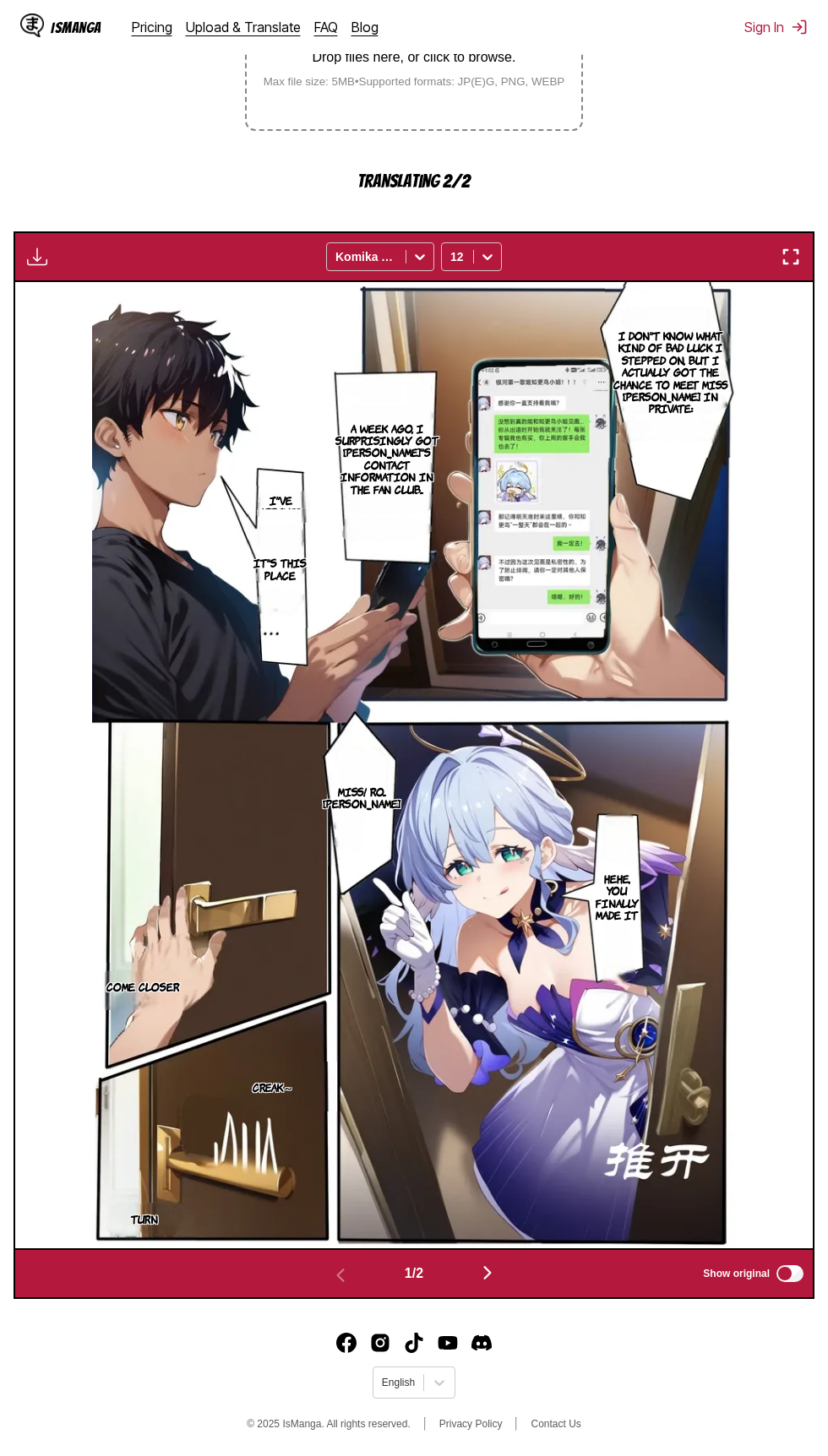
click at [519, 1277] on button "button" at bounding box center [486, 1274] width 101 height 24
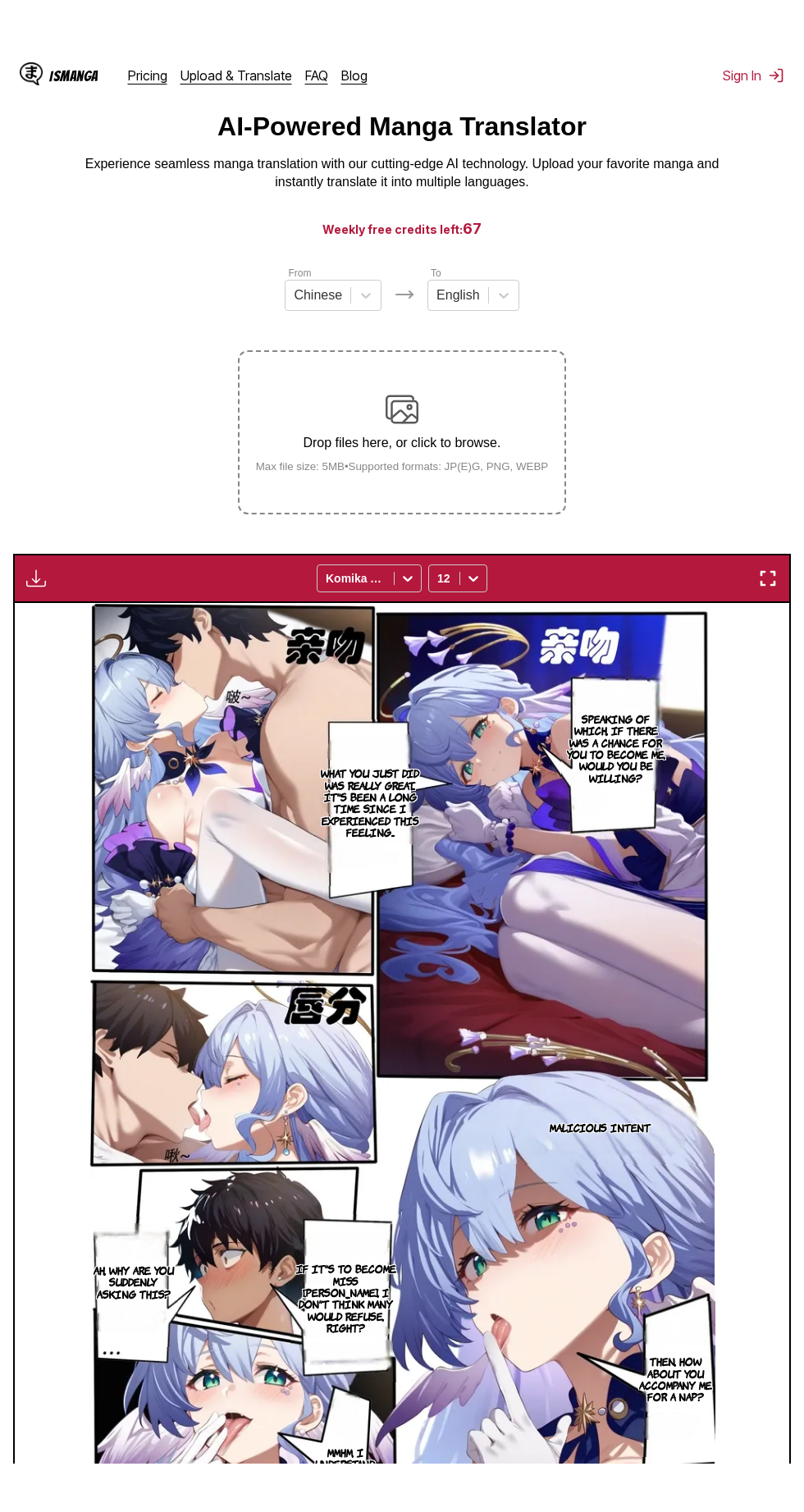
scroll to position [0, 0]
